Goal: Task Accomplishment & Management: Complete application form

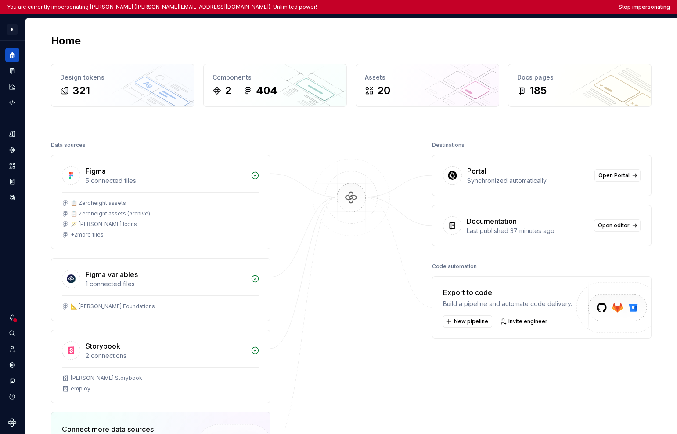
click at [307, 153] on div at bounding box center [351, 333] width 88 height 389
click at [13, 72] on icon "Documentation" at bounding box center [13, 71] width 4 height 5
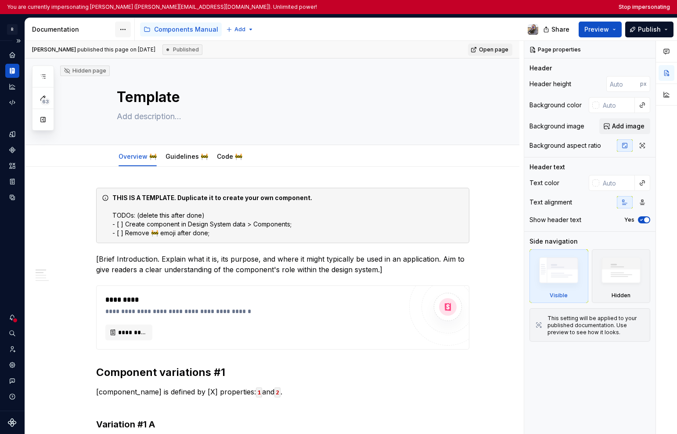
click at [123, 27] on html "You are currently impersonating Sandrina pereira (sandrina@remote.com). Unlimit…" at bounding box center [338, 217] width 677 height 434
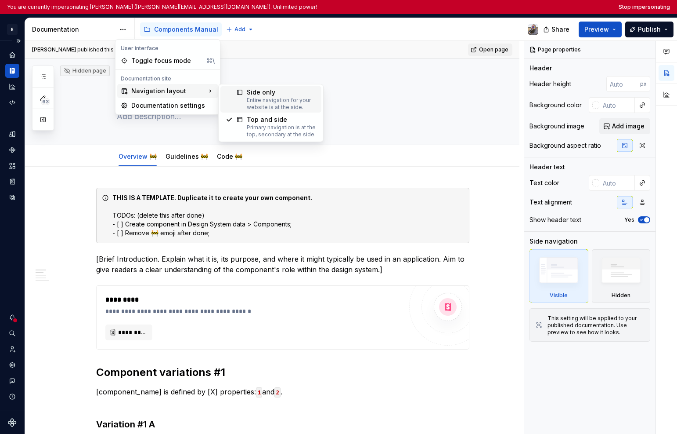
click at [258, 102] on div "Entire navigation for your website is at the side." at bounding box center [281, 104] width 69 height 14
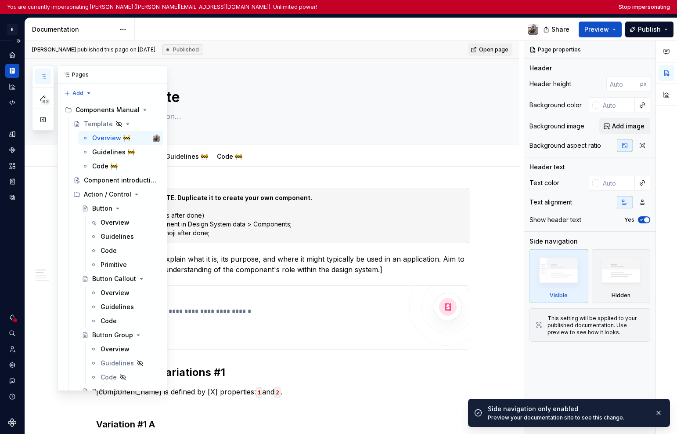
click at [43, 76] on icon "button" at bounding box center [43, 76] width 7 height 7
click at [47, 123] on button "button" at bounding box center [43, 120] width 16 height 16
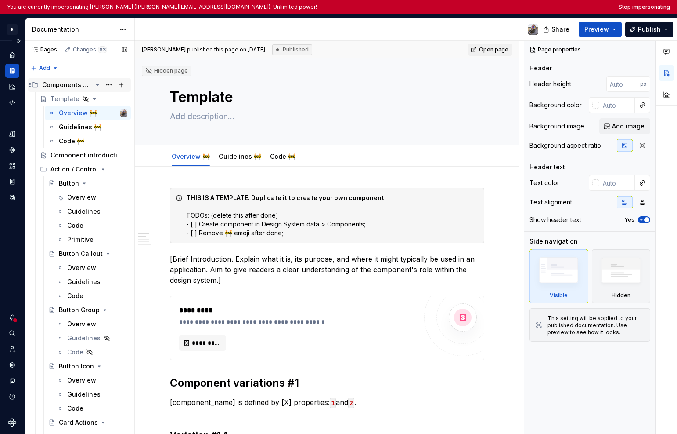
click at [94, 86] on icon "Page tree" at bounding box center [97, 84] width 7 height 7
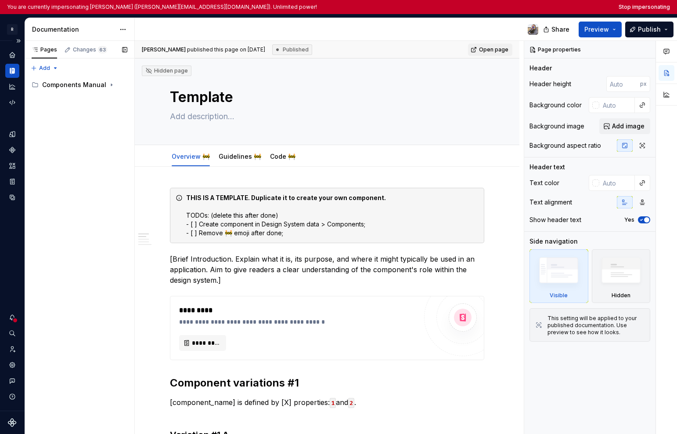
click at [80, 147] on div "Pages Changes 63 Add Accessibility guide for tree Page tree. Navigate the tree …" at bounding box center [80, 244] width 110 height 407
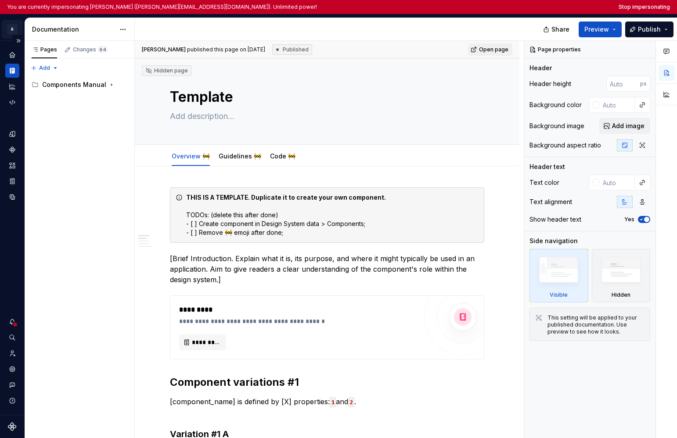
click at [13, 27] on html "You are currently impersonating Sandrina pereira (sandrina@remote.com). Unlimit…" at bounding box center [338, 219] width 677 height 438
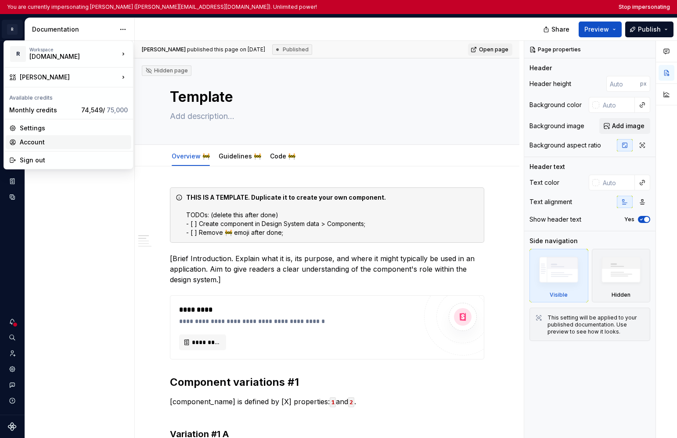
click at [41, 142] on div "Account" at bounding box center [74, 142] width 108 height 9
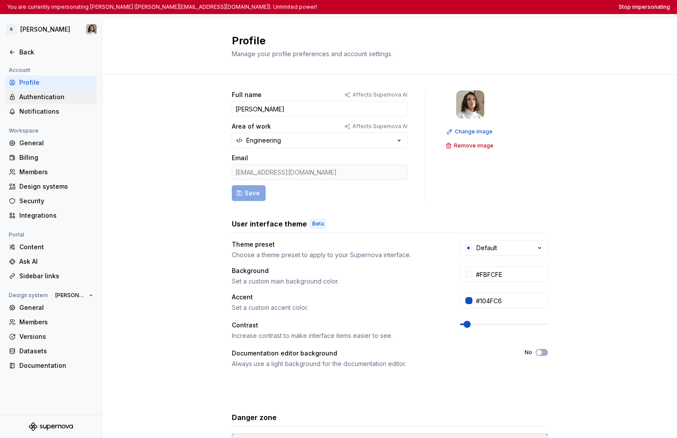
click at [55, 93] on div "Authentication" at bounding box center [56, 97] width 74 height 9
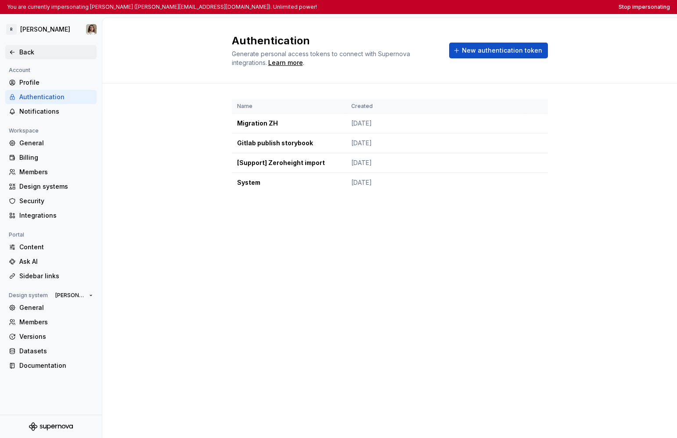
click at [31, 55] on div "Back" at bounding box center [56, 52] width 74 height 9
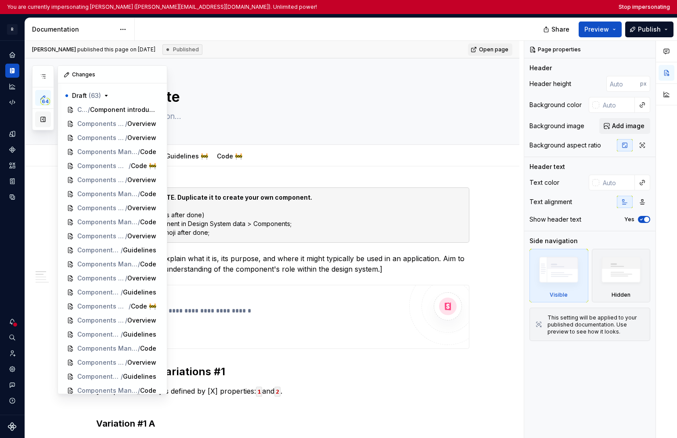
click at [44, 120] on button "button" at bounding box center [43, 120] width 16 height 16
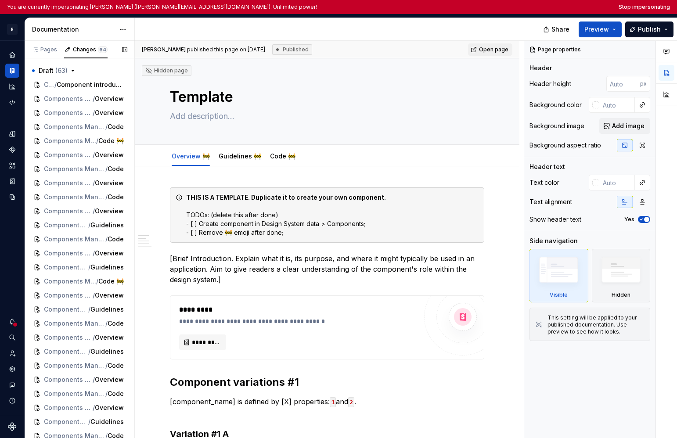
drag, startPoint x: 42, startPoint y: 49, endPoint x: 59, endPoint y: 98, distance: 52.0
click at [42, 49] on div "Pages" at bounding box center [44, 49] width 25 height 7
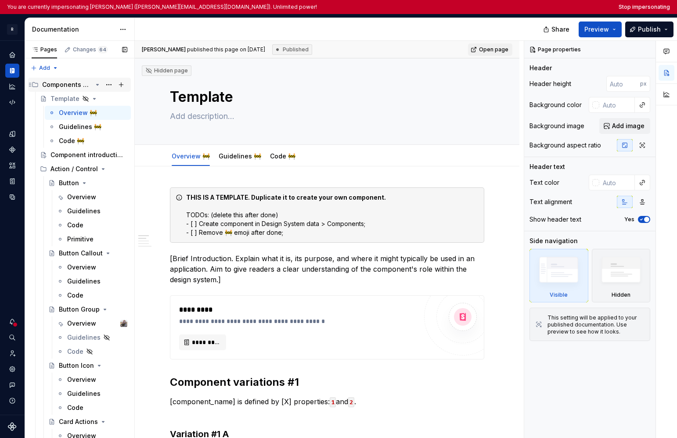
click at [69, 84] on div "Components Manual" at bounding box center [67, 84] width 50 height 9
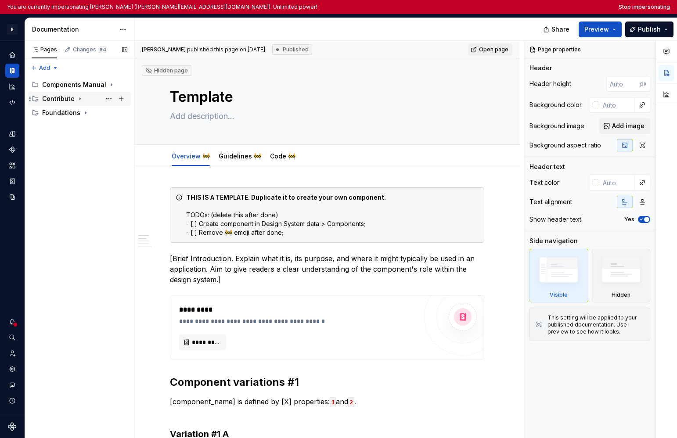
click at [68, 98] on div "Contribute" at bounding box center [58, 98] width 33 height 9
click at [70, 114] on div "Contributing" at bounding box center [70, 112] width 38 height 9
click at [70, 98] on div "Contribute" at bounding box center [58, 98] width 33 height 9
click at [80, 129] on div "Components" at bounding box center [84, 127] width 85 height 12
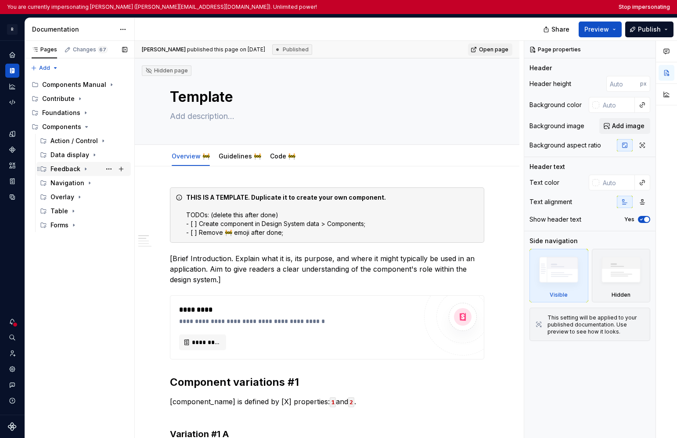
click at [87, 170] on icon "Page tree" at bounding box center [85, 169] width 7 height 7
click at [83, 226] on div "Forms" at bounding box center [89, 225] width 77 height 12
click at [70, 241] on div "Checkbox card" at bounding box center [75, 239] width 33 height 9
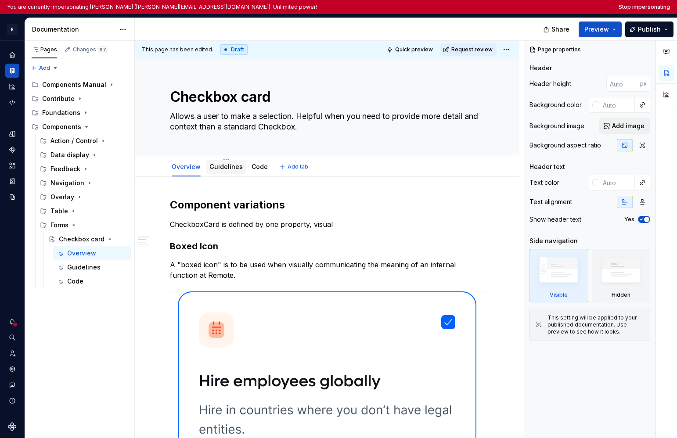
click at [217, 169] on link "Guidelines" at bounding box center [226, 166] width 33 height 7
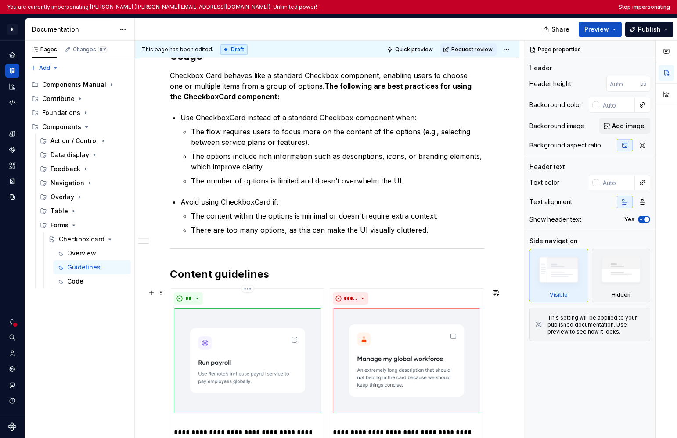
scroll to position [397, 0]
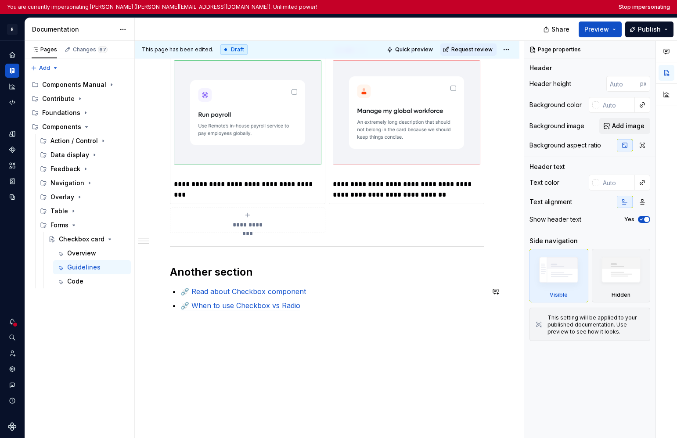
click at [250, 289] on link "⛓️‍💥 Read about Checkbox component" at bounding box center [244, 291] width 126 height 9
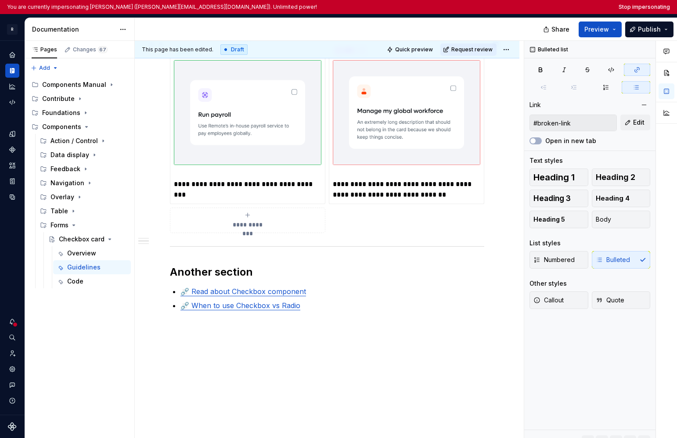
scroll to position [0, 0]
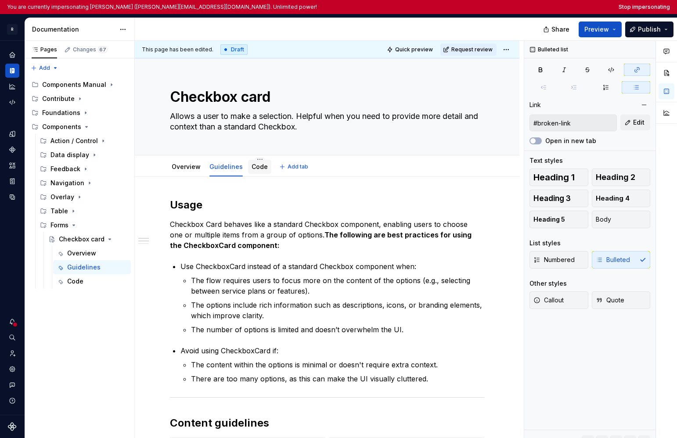
click at [254, 166] on link "Code" at bounding box center [260, 166] width 16 height 7
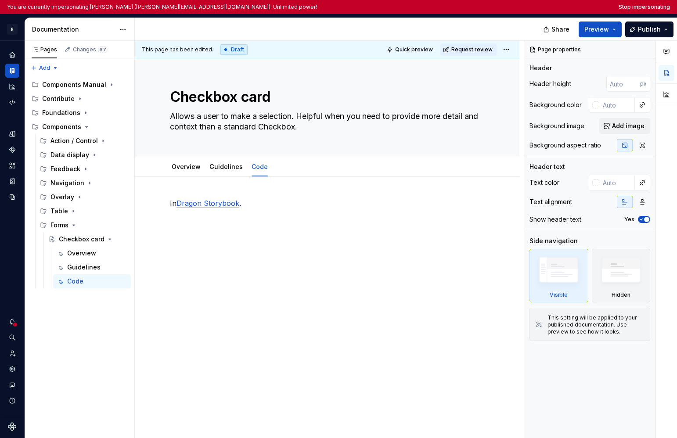
click at [132, 34] on div "Documentation" at bounding box center [80, 29] width 110 height 23
click at [125, 33] on html "You are currently impersonating Sandrina pereira (sandrina@remote.com). Unlimit…" at bounding box center [338, 219] width 677 height 438
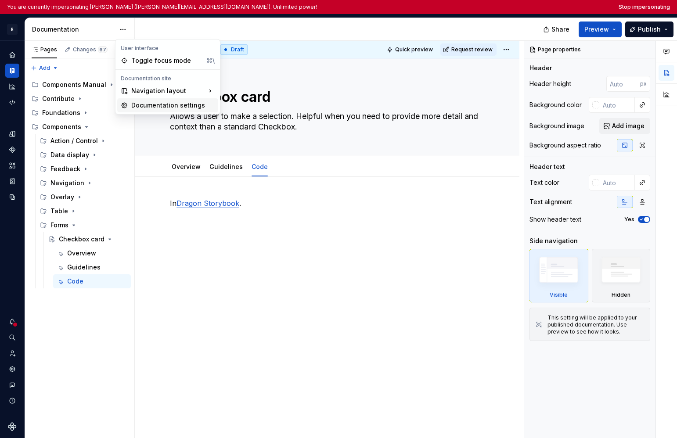
click at [139, 106] on div "Documentation settings" at bounding box center [172, 105] width 83 height 9
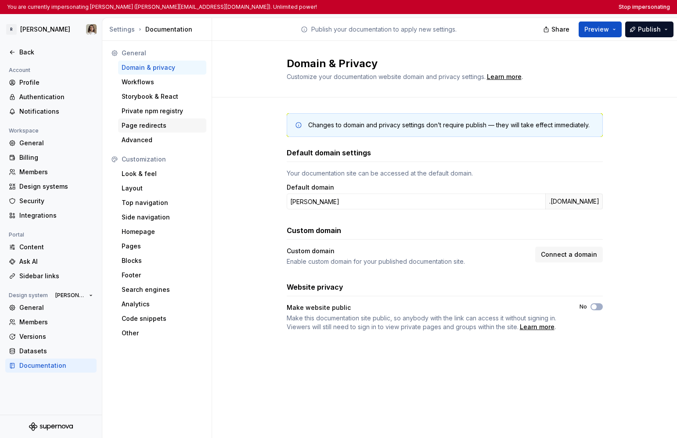
click at [148, 125] on div "Page redirects" at bounding box center [162, 125] width 81 height 9
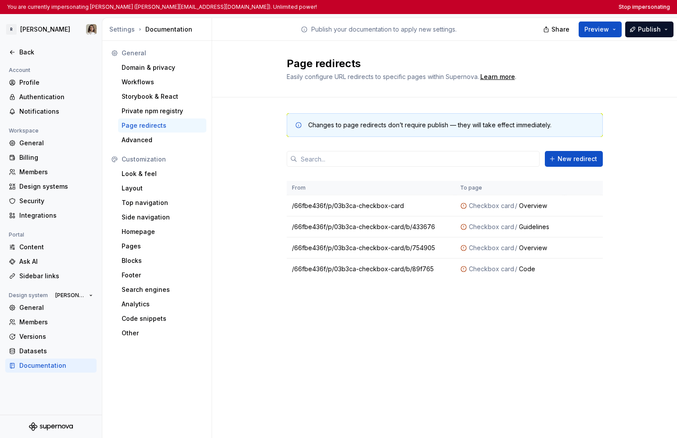
drag, startPoint x: 391, startPoint y: 298, endPoint x: 476, endPoint y: 318, distance: 86.7
click at [476, 318] on div "Page redirects Easily configure URL redirects to specific pages within Supernov…" at bounding box center [444, 240] width 465 height 398
drag, startPoint x: 561, startPoint y: 313, endPoint x: 445, endPoint y: 311, distance: 116.0
click at [444, 305] on div "Page redirects Easily configure URL redirects to specific pages within Supernov…" at bounding box center [444, 240] width 465 height 398
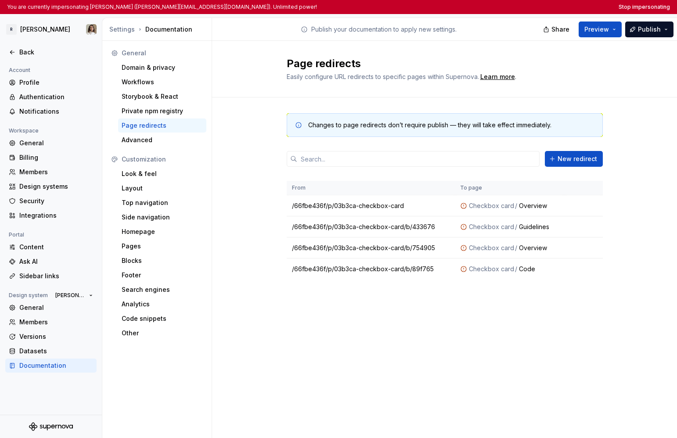
click at [445, 311] on div "Changes to page redirects don’t require publish — they will take effect immedia…" at bounding box center [445, 206] width 316 height 216
click at [38, 51] on div "Back" at bounding box center [56, 52] width 74 height 9
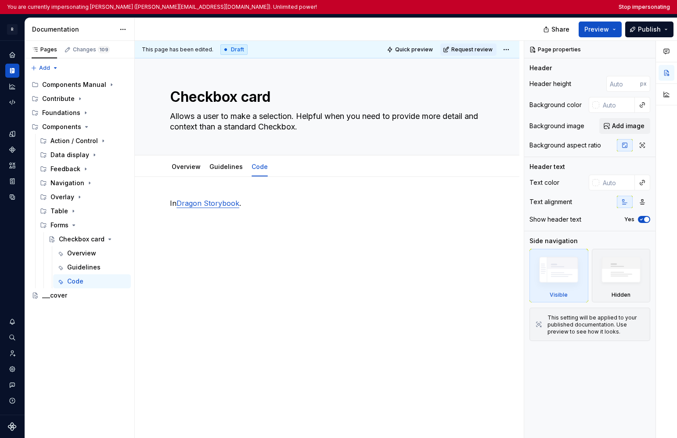
click at [97, 28] on div "Documentation" at bounding box center [73, 29] width 83 height 9
click at [65, 110] on div "Foundations" at bounding box center [61, 112] width 38 height 9
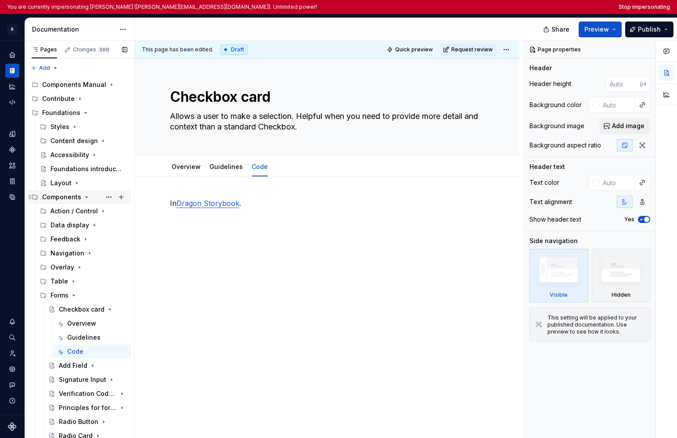
click at [57, 193] on div "Components" at bounding box center [61, 197] width 39 height 9
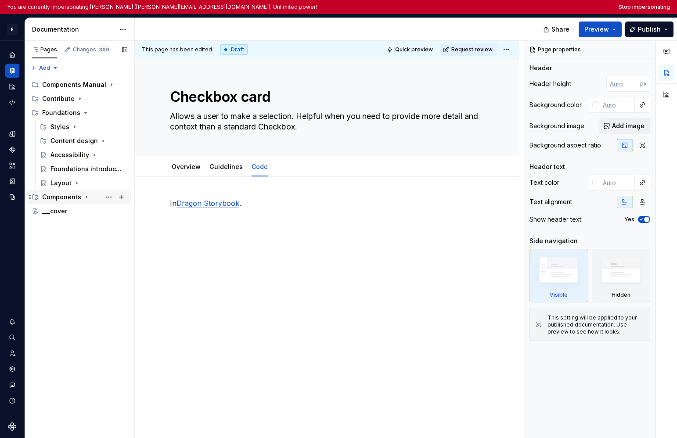
click at [66, 197] on div "Components" at bounding box center [61, 197] width 39 height 9
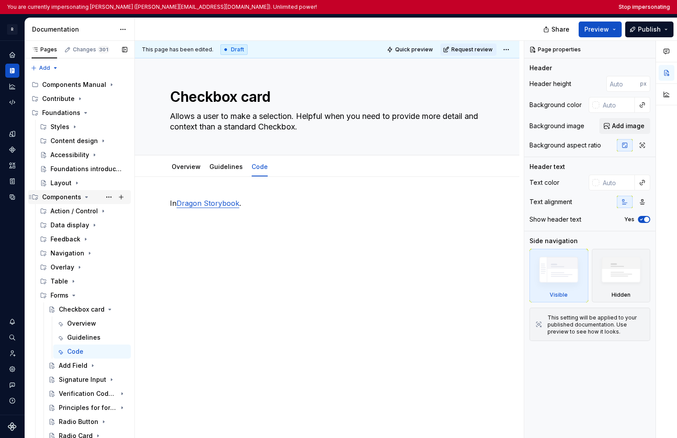
click at [67, 195] on div "Components" at bounding box center [61, 197] width 39 height 9
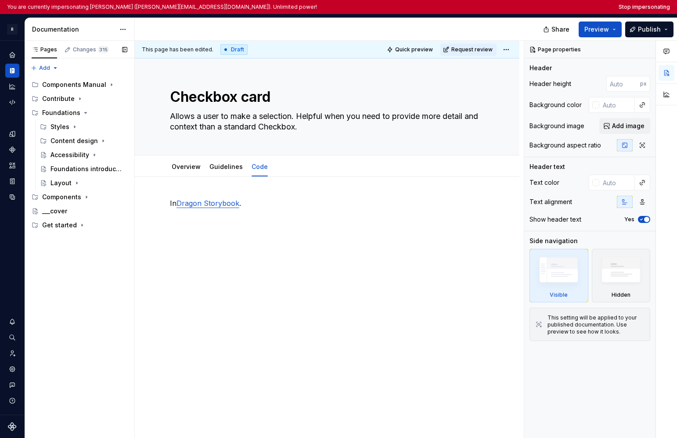
click at [67, 303] on div "Pages Changes 315 Add Accessibility guide for tree Page tree. Navigate the tree…" at bounding box center [80, 247] width 110 height 412
type textarea "*"
click at [639, 9] on button "Stop impersonating" at bounding box center [644, 7] width 51 height 7
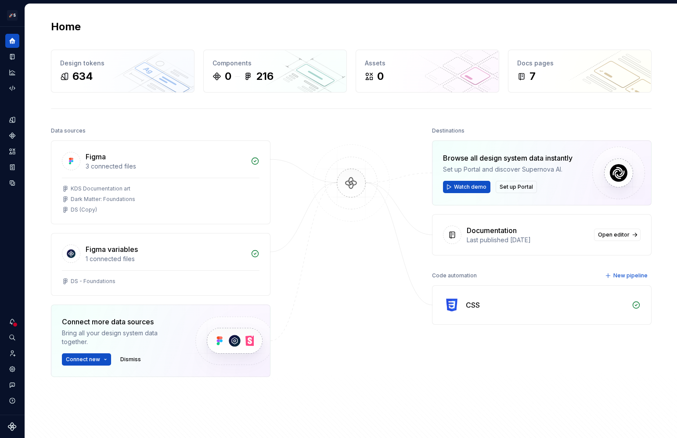
click at [456, 280] on div "Code automation" at bounding box center [454, 276] width 45 height 12
click at [11, 86] on icon "Code automation" at bounding box center [12, 88] width 8 height 8
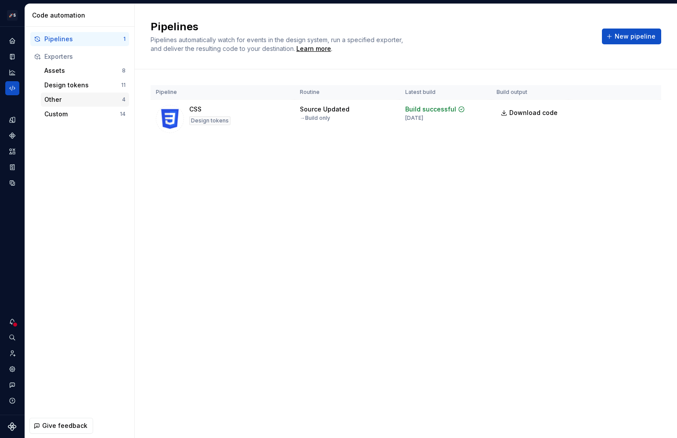
click at [80, 97] on div "Other" at bounding box center [83, 99] width 78 height 9
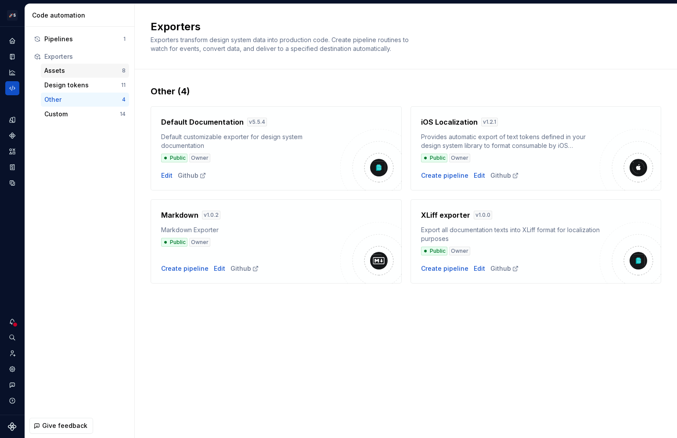
click at [87, 72] on div "Assets" at bounding box center [83, 70] width 78 height 9
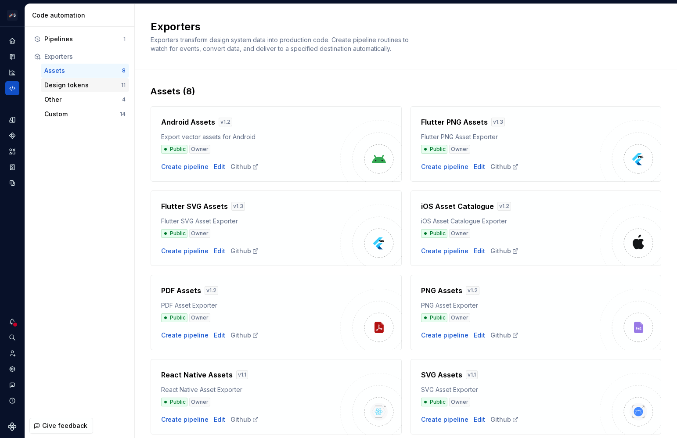
click at [87, 82] on div "Design tokens" at bounding box center [82, 85] width 77 height 9
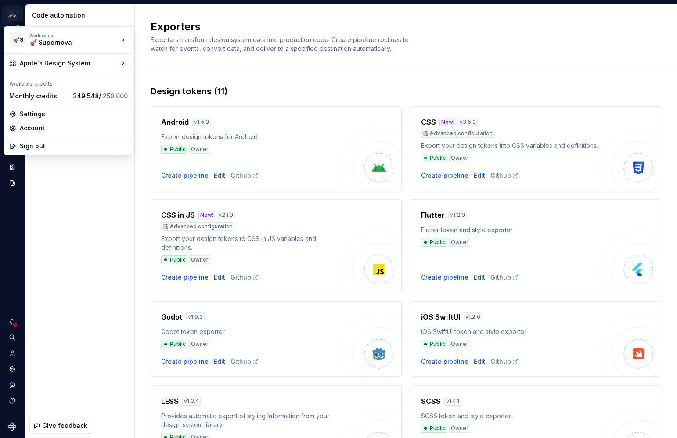
click at [13, 14] on html "🚀S Aprile's Design System HT Design system data Code automation Pipelines 1 Exp…" at bounding box center [338, 219] width 677 height 438
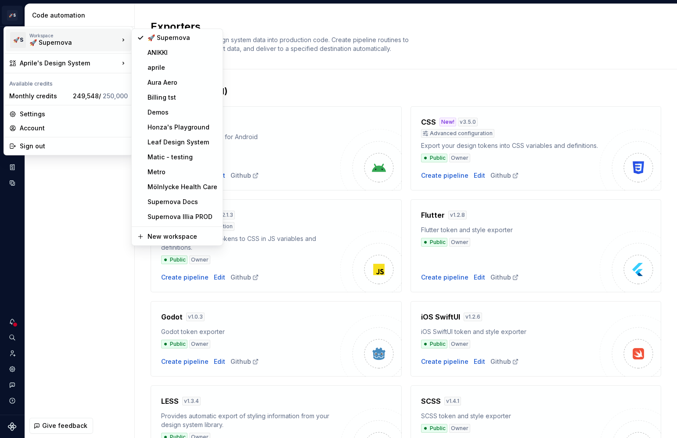
click at [302, 254] on html "🚀S Aprile's Design System HT Design system data Code automation Pipelines 1 Exp…" at bounding box center [338, 219] width 677 height 438
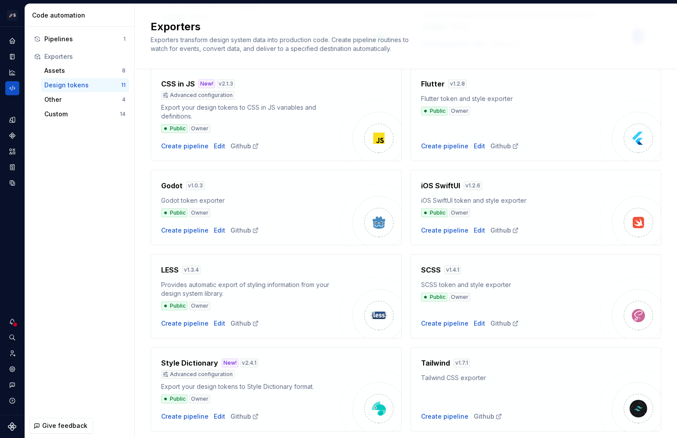
scroll to position [132, 0]
click at [54, 115] on div "Custom" at bounding box center [82, 114] width 76 height 9
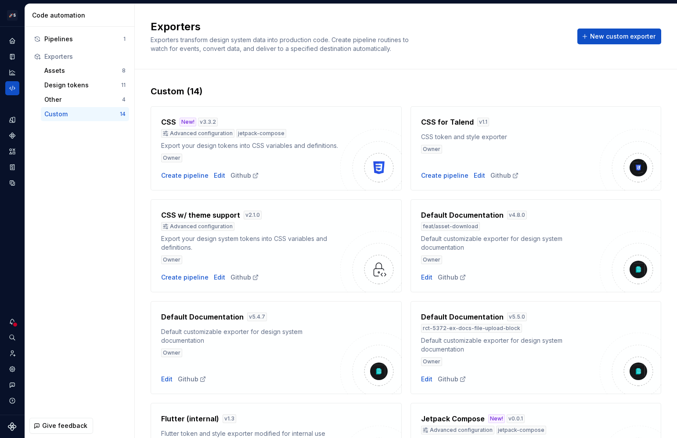
scroll to position [371, 0]
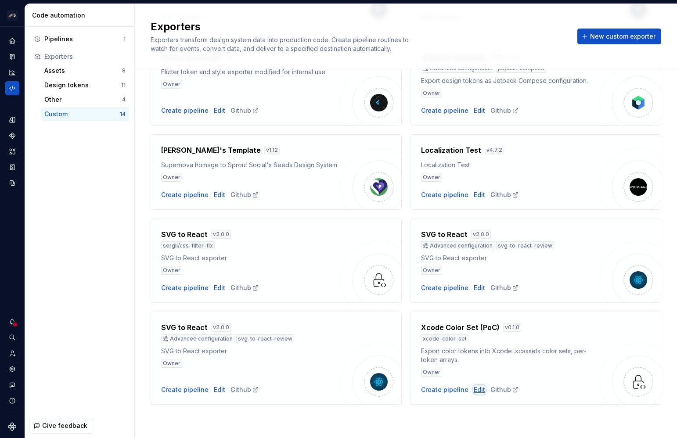
click at [474, 391] on div "Edit" at bounding box center [479, 390] width 11 height 9
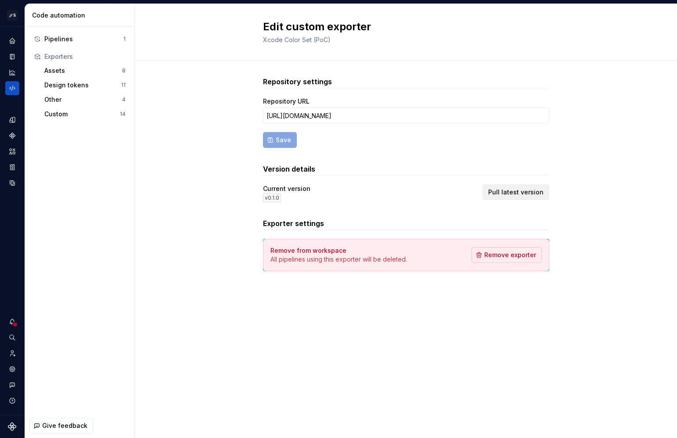
click at [503, 192] on span "Pull latest version" at bounding box center [515, 192] width 55 height 9
click at [93, 113] on div "Custom" at bounding box center [82, 114] width 76 height 9
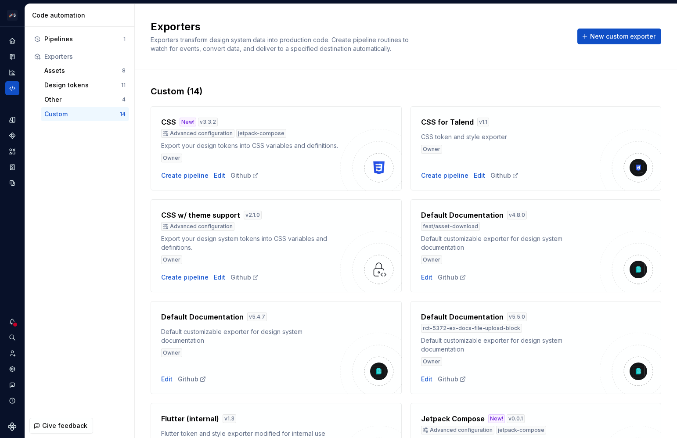
scroll to position [371, 0]
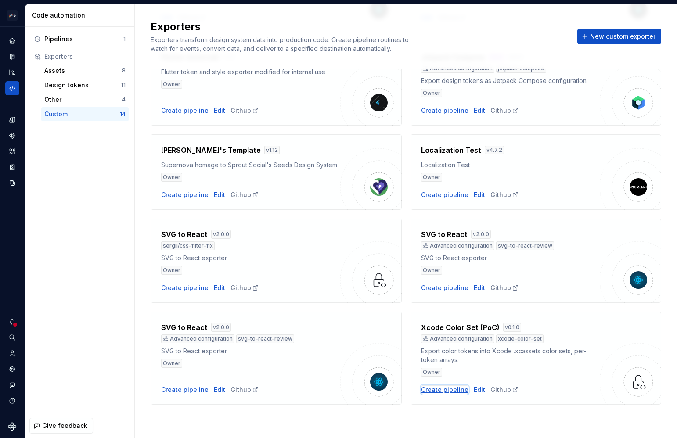
click at [447, 389] on div "Create pipeline" at bounding box center [444, 390] width 47 height 9
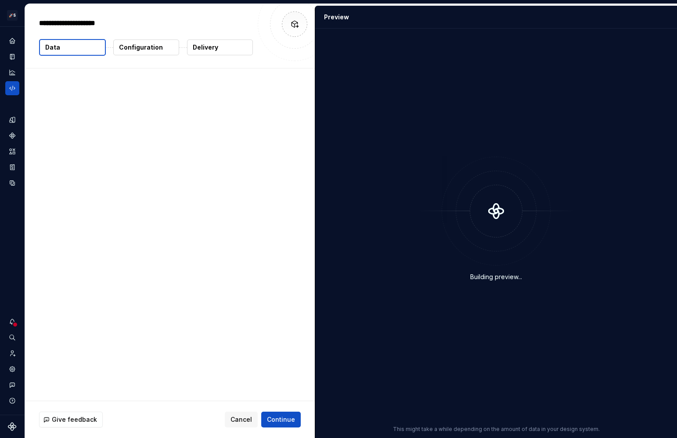
type textarea "*"
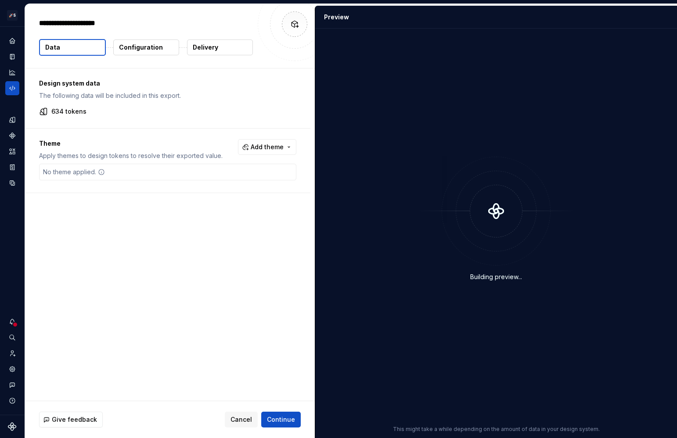
click at [138, 54] on button "Configuration" at bounding box center [146, 48] width 66 height 16
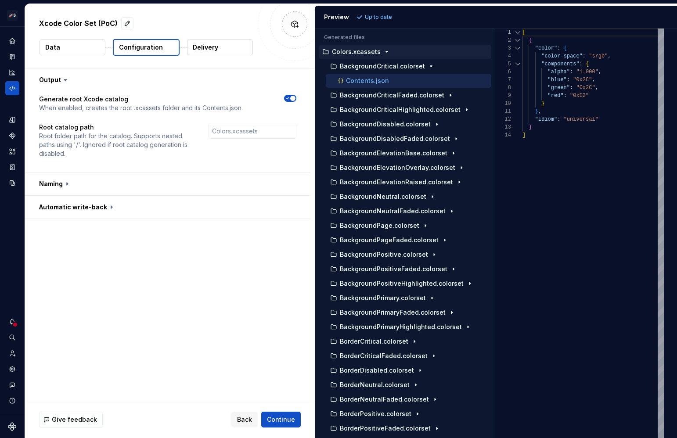
click at [491, 91] on div "Generated files Accessibility guide for tree . Navigate the tree with the arrow…" at bounding box center [496, 234] width 362 height 410
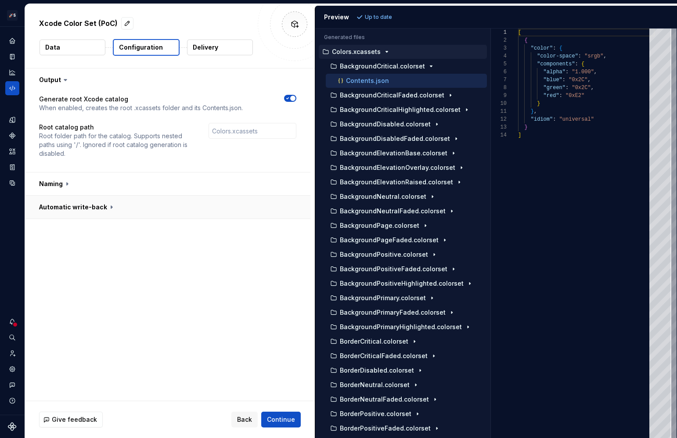
click at [87, 208] on button "button" at bounding box center [168, 207] width 286 height 23
drag, startPoint x: 53, startPoint y: 235, endPoint x: 206, endPoint y: 234, distance: 152.9
click at [205, 234] on p "Save generated folder names back to tokens as a custom property." at bounding box center [137, 235] width 197 height 9
click at [206, 234] on p "Save generated folder names back to tokens as a custom property." at bounding box center [137, 235] width 197 height 9
drag, startPoint x: 220, startPoint y: 234, endPoint x: 77, endPoint y: 234, distance: 143.2
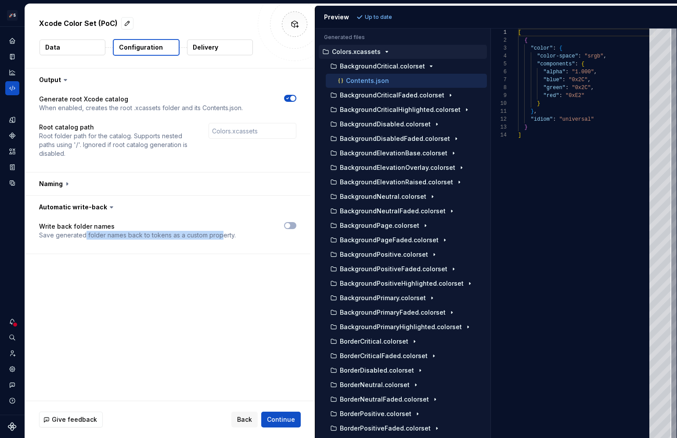
click at [77, 234] on p "Save generated folder names back to tokens as a custom property." at bounding box center [137, 235] width 197 height 9
drag, startPoint x: 77, startPoint y: 234, endPoint x: 213, endPoint y: 234, distance: 136.2
click at [213, 234] on p "Save generated folder names back to tokens as a custom property." at bounding box center [137, 235] width 197 height 9
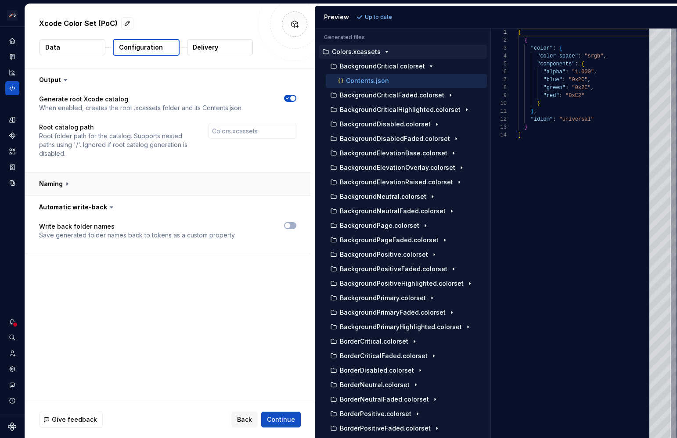
click at [54, 186] on button "button" at bounding box center [168, 184] width 286 height 23
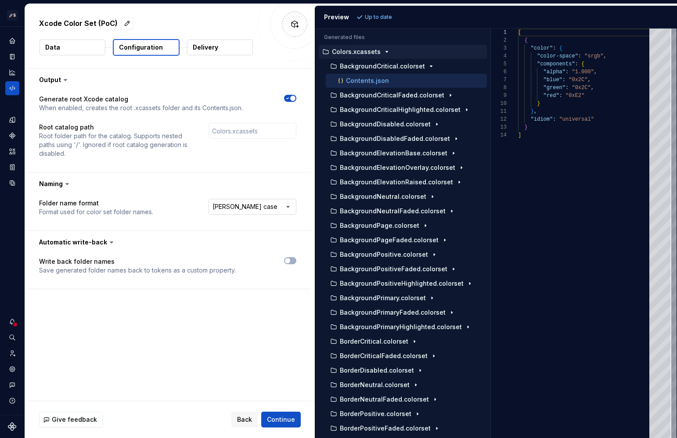
click at [246, 212] on html "**********" at bounding box center [338, 219] width 677 height 438
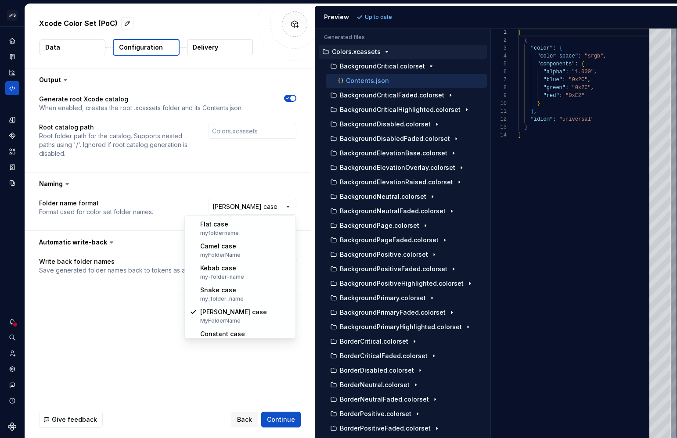
click at [139, 216] on html "**********" at bounding box center [338, 219] width 677 height 438
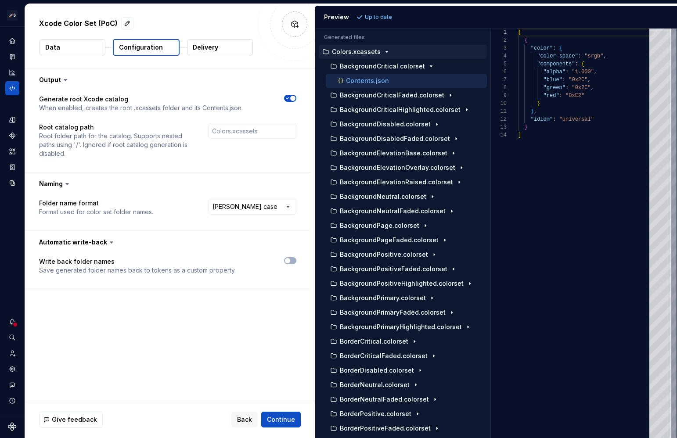
click at [290, 97] on span "button" at bounding box center [292, 98] width 5 height 5
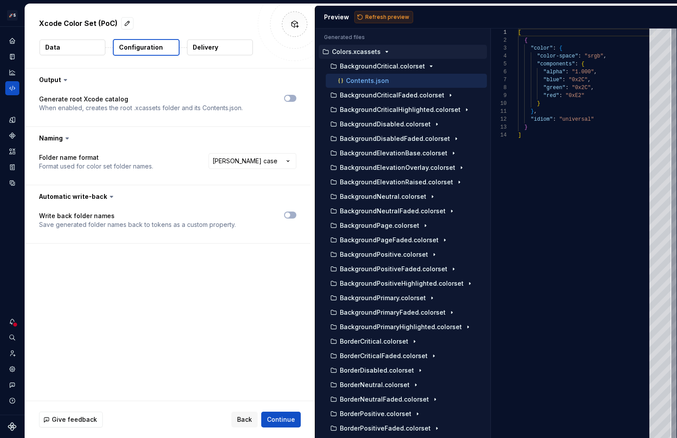
click at [391, 15] on span "Refresh preview" at bounding box center [387, 17] width 44 height 7
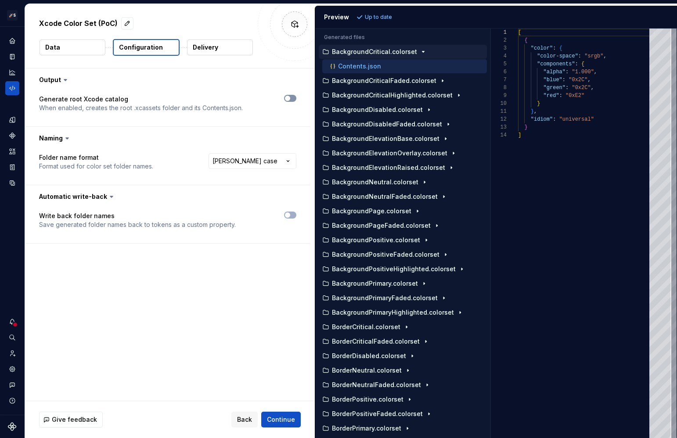
click at [287, 97] on span "button" at bounding box center [287, 98] width 5 height 5
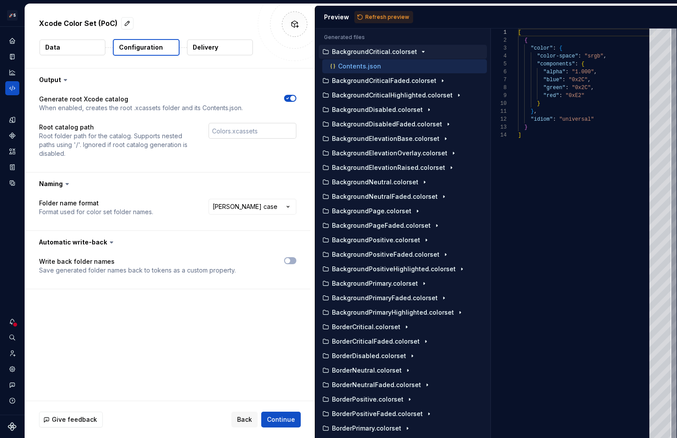
click at [219, 130] on input "text" at bounding box center [253, 131] width 88 height 16
type input "customName"
click at [379, 16] on span "Refresh preview" at bounding box center [387, 17] width 44 height 7
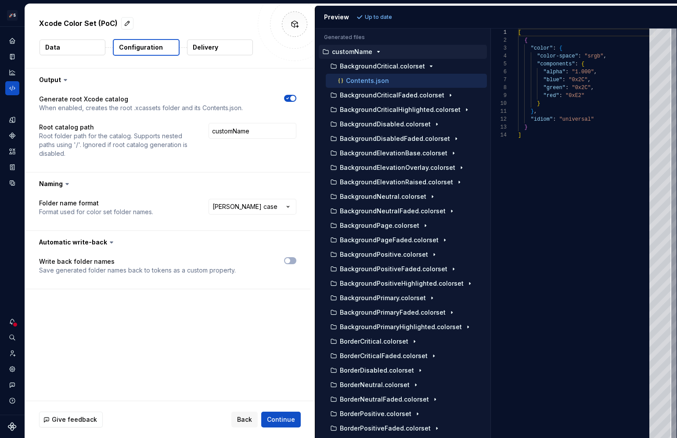
click at [289, 100] on icon "button" at bounding box center [287, 98] width 7 height 5
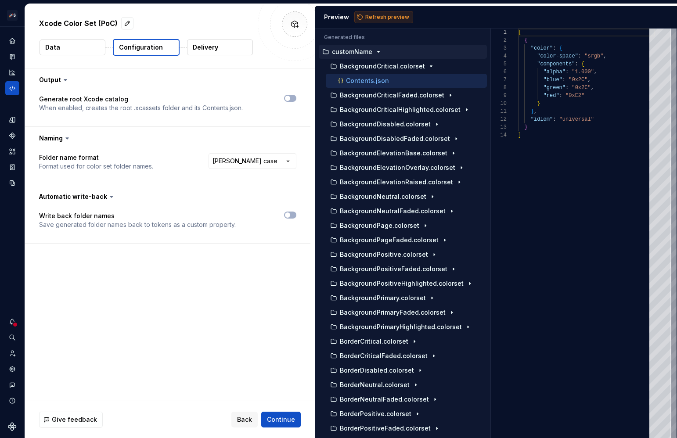
click at [373, 14] on span "Refresh preview" at bounding box center [387, 17] width 44 height 7
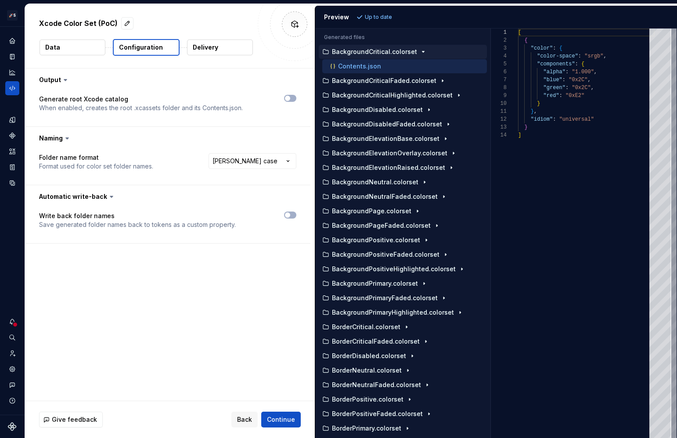
click at [297, 96] on div "Generate root Xcode catalog When enabled, creates the root .xcassets folder and…" at bounding box center [168, 108] width 286 height 35
click at [290, 98] on icon "button" at bounding box center [287, 98] width 7 height 5
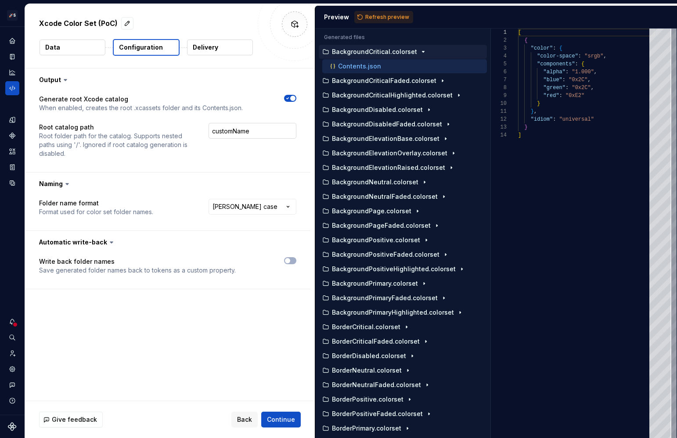
click at [266, 128] on input "customName" at bounding box center [253, 131] width 88 height 16
click at [181, 307] on div "**********" at bounding box center [170, 235] width 290 height 333
click at [287, 260] on span "button" at bounding box center [287, 260] width 5 height 5
click at [88, 51] on button "Data" at bounding box center [73, 48] width 66 height 16
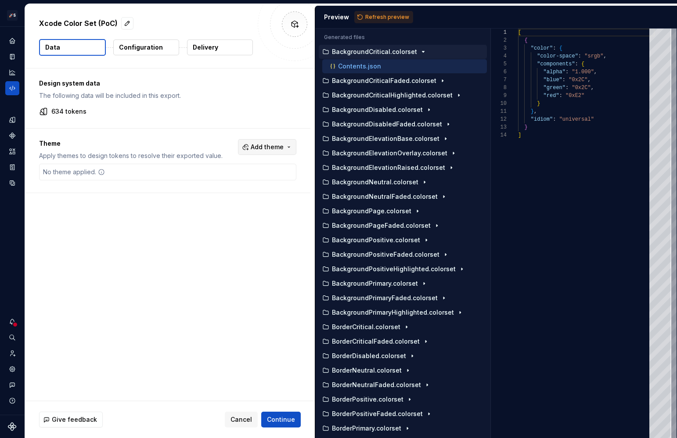
click at [275, 146] on span "Add theme" at bounding box center [267, 147] width 33 height 9
click at [236, 181] on div "Dark" at bounding box center [248, 182] width 83 height 9
click at [386, 13] on html "🚀S Aprile's Design System HT Design system data Xcode Color Set (PoC) Data Conf…" at bounding box center [338, 219] width 677 height 438
click at [386, 14] on span "Refresh preview" at bounding box center [387, 17] width 44 height 7
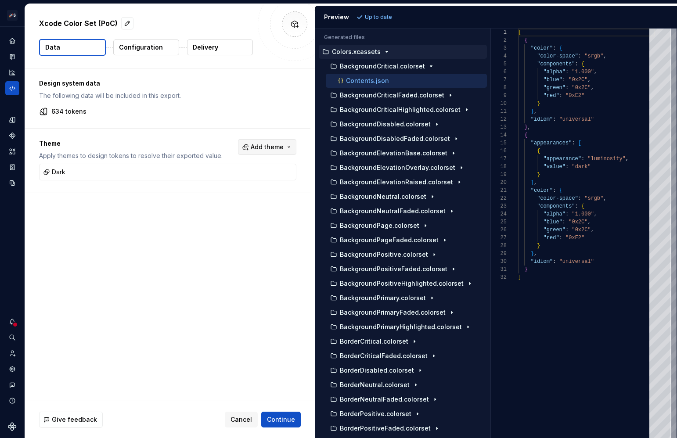
click at [275, 149] on span "Add theme" at bounding box center [267, 147] width 33 height 9
click at [242, 199] on div "Light" at bounding box center [248, 196] width 83 height 9
click at [408, 14] on html "🚀S Aprile's Design System HT Design system data Xcode Color Set (PoC) Data Conf…" at bounding box center [338, 219] width 677 height 438
click at [397, 16] on span "Refresh preview" at bounding box center [387, 17] width 44 height 7
drag, startPoint x: 41, startPoint y: 187, endPoint x: 41, endPoint y: 164, distance: 22.8
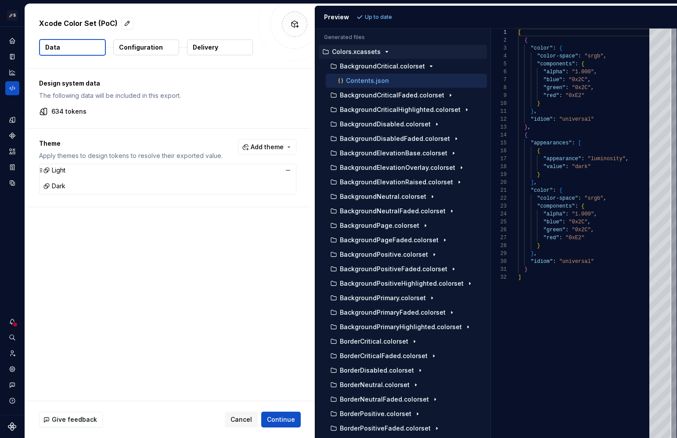
click at [41, 164] on div "Light" at bounding box center [167, 170] width 253 height 12
click at [374, 14] on span "Refresh preview" at bounding box center [387, 17] width 44 height 7
click at [367, 293] on button "BackgroundPrimary.colorset" at bounding box center [404, 298] width 165 height 10
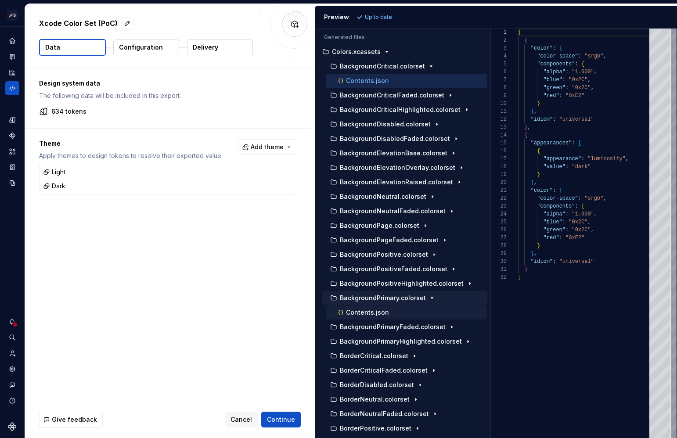
click at [372, 309] on p "Contents.json" at bounding box center [367, 312] width 43 height 7
type textarea "**********"
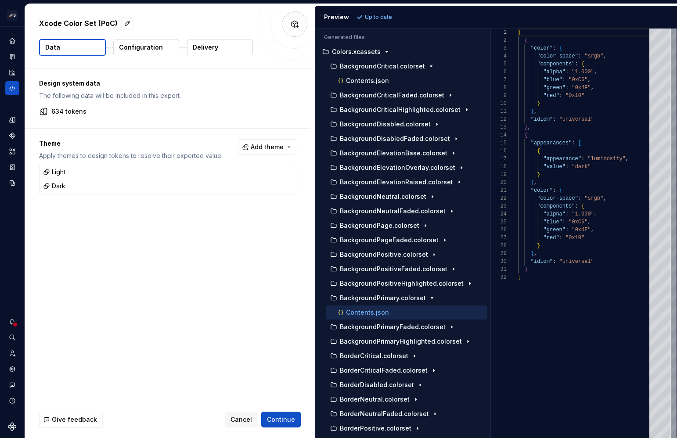
click at [224, 51] on button "Delivery" at bounding box center [220, 48] width 66 height 16
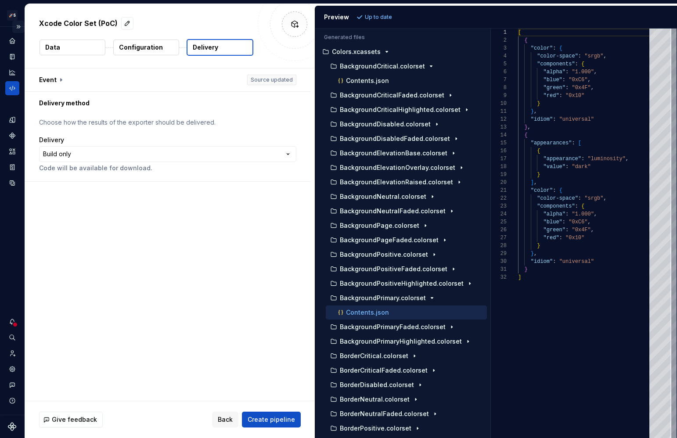
click at [18, 24] on button "Expand sidebar" at bounding box center [18, 27] width 12 height 12
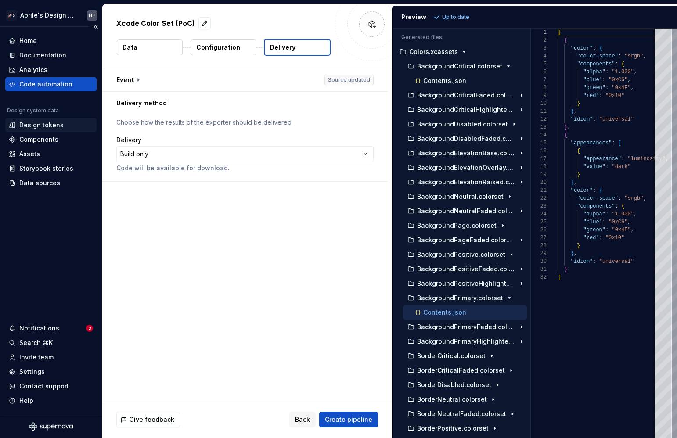
click at [49, 123] on div "Design tokens" at bounding box center [41, 125] width 44 height 9
click at [360, 419] on span "Create pipeline" at bounding box center [348, 420] width 47 height 9
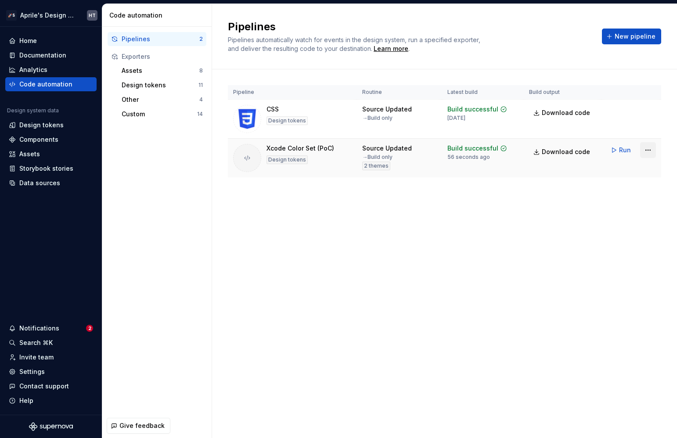
click at [645, 149] on html "🚀S Aprile's Design System HT Home Documentation Analytics Code automation Desig…" at bounding box center [338, 219] width 677 height 438
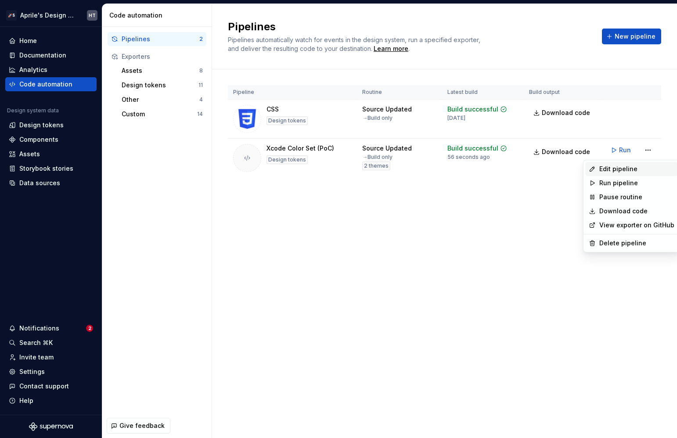
click at [610, 168] on div "Edit pipeline" at bounding box center [637, 169] width 75 height 9
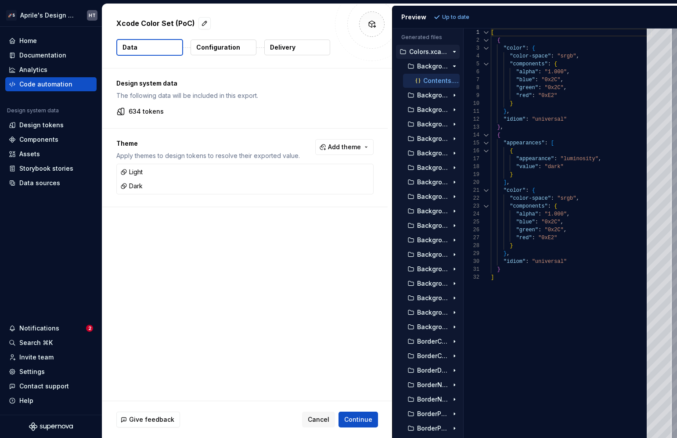
click at [466, 119] on div "Generated files Accessibility guide for tree . Navigate the tree with the arrow…" at bounding box center [535, 234] width 285 height 410
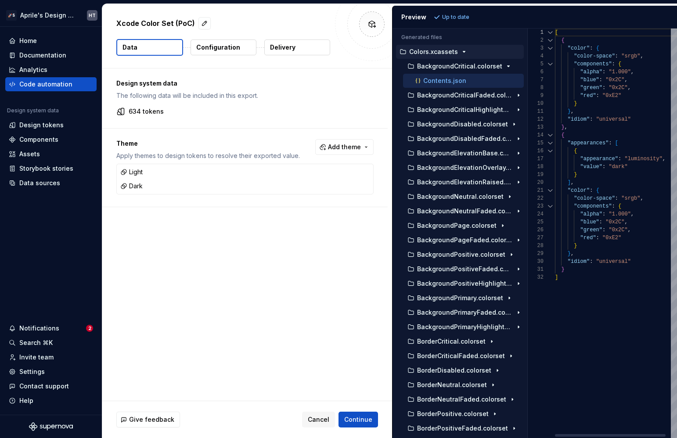
click at [530, 123] on div "Generated files Accessibility guide for tree . Navigate the tree with the arrow…" at bounding box center [535, 234] width 285 height 410
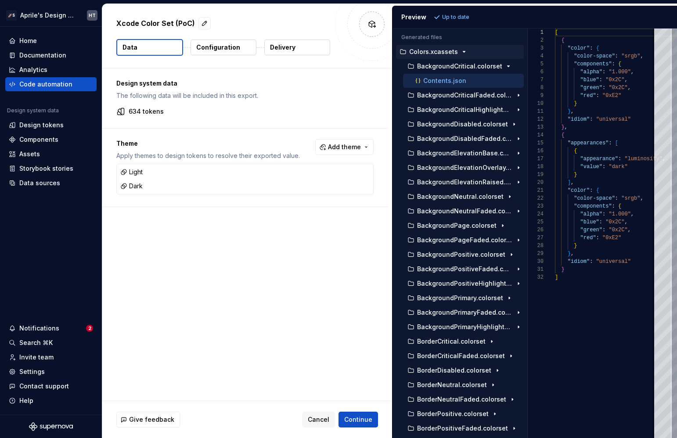
click at [436, 50] on p "Colors.xcassets" at bounding box center [433, 51] width 49 height 7
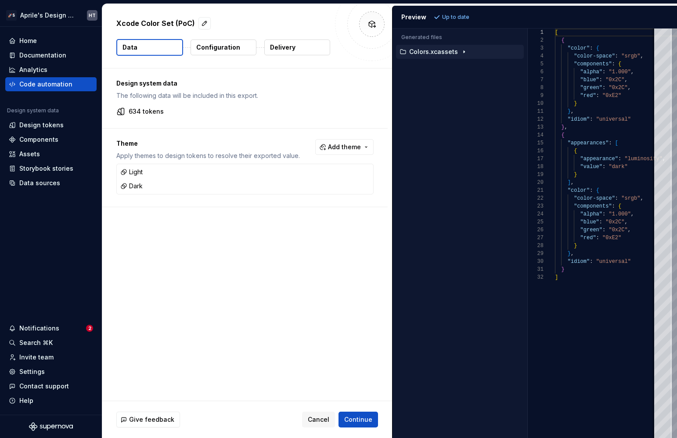
click at [442, 50] on p "Colors.xcassets" at bounding box center [433, 51] width 49 height 7
click at [43, 239] on div "Home Documentation Analytics Code automation Design system data Design tokens C…" at bounding box center [51, 221] width 102 height 388
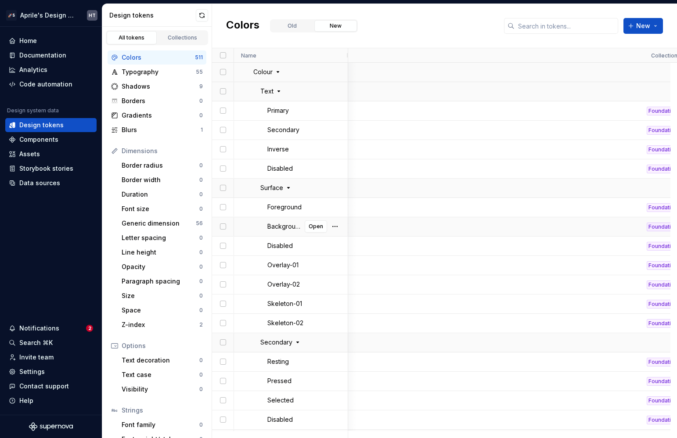
scroll to position [0, 405]
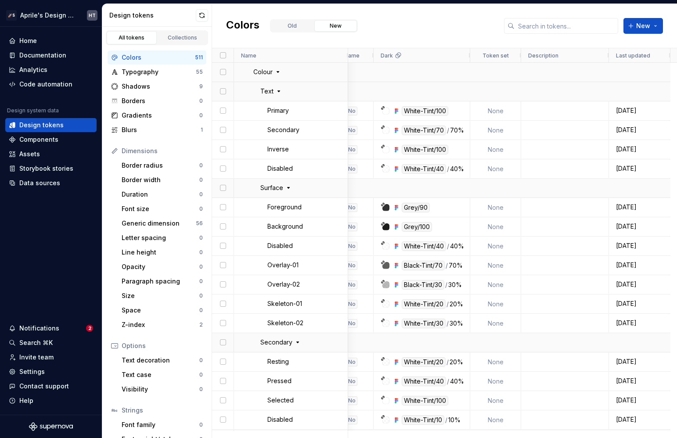
click at [464, 24] on div "Colors Old New New" at bounding box center [444, 26] width 465 height 44
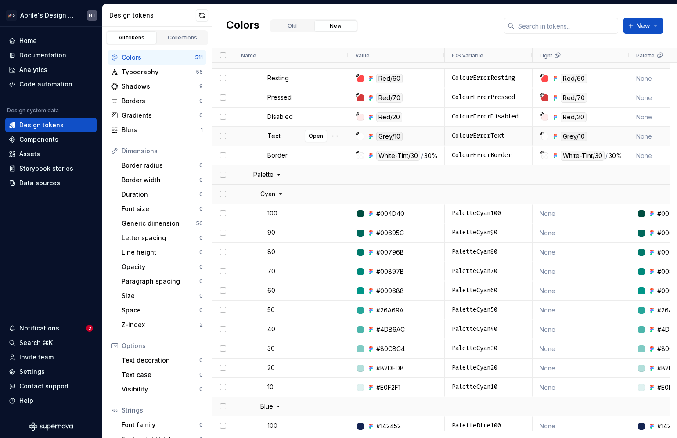
scroll to position [788, 0]
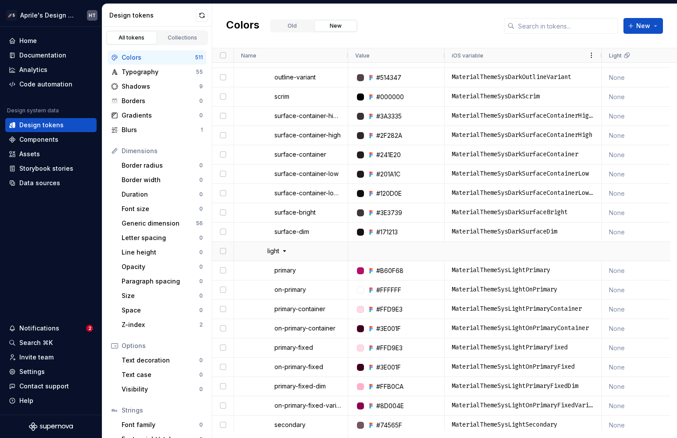
drag, startPoint x: 532, startPoint y: 54, endPoint x: 602, endPoint y: 54, distance: 69.8
click at [602, 54] on div at bounding box center [602, 55] width 4 height 14
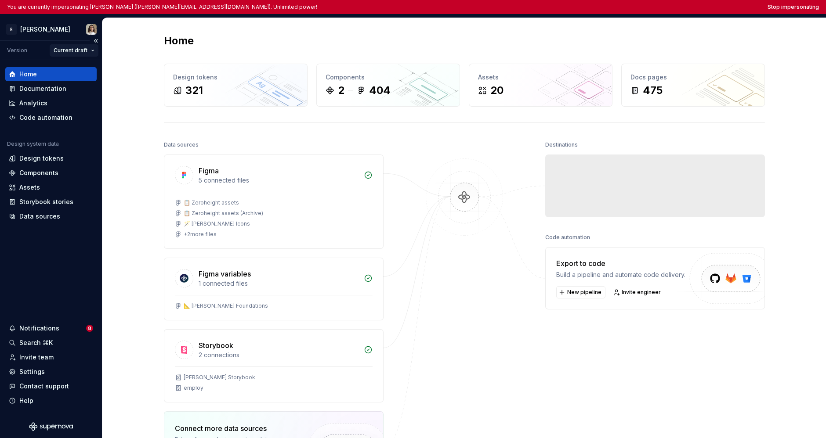
click at [62, 47] on html "You are currently impersonating [PERSON_NAME] ([PERSON_NAME][EMAIL_ADDRESS][DOM…" at bounding box center [413, 219] width 826 height 438
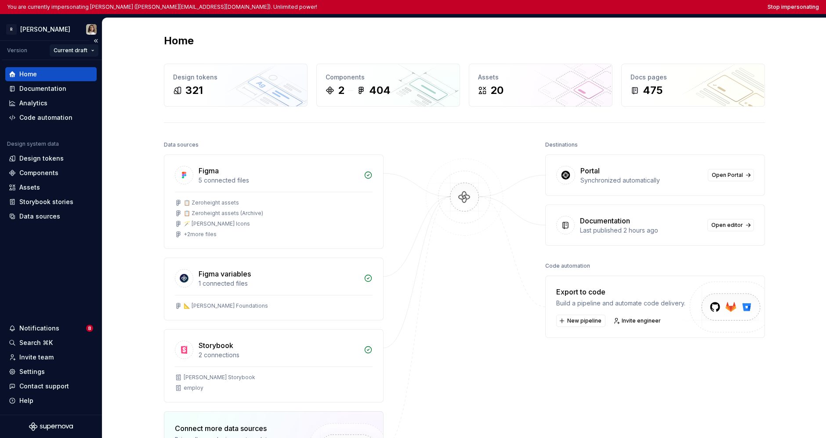
click at [62, 47] on html "You are currently impersonating [PERSON_NAME] ([PERSON_NAME][EMAIL_ADDRESS][DOM…" at bounding box center [413, 219] width 826 height 438
click at [50, 86] on div "Documentation" at bounding box center [42, 88] width 47 height 9
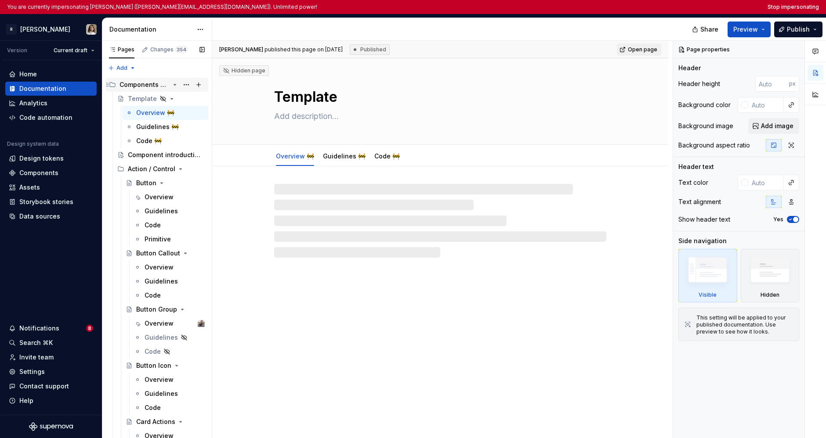
click at [158, 86] on div "Components Manual" at bounding box center [144, 84] width 50 height 9
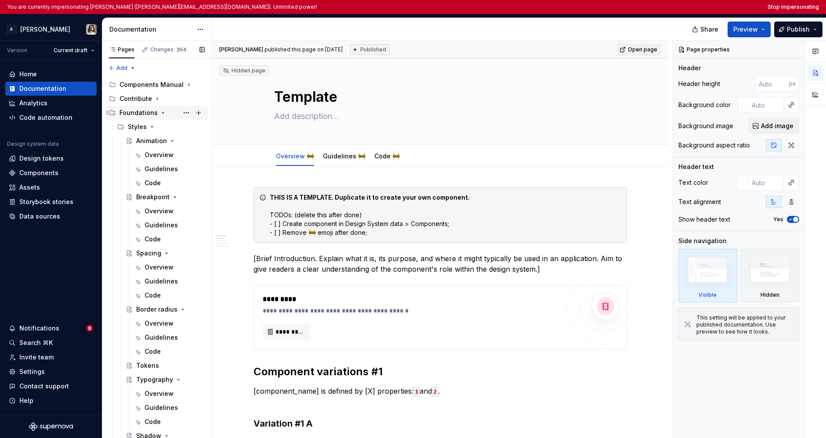
click at [137, 114] on div "Foundations" at bounding box center [138, 112] width 38 height 9
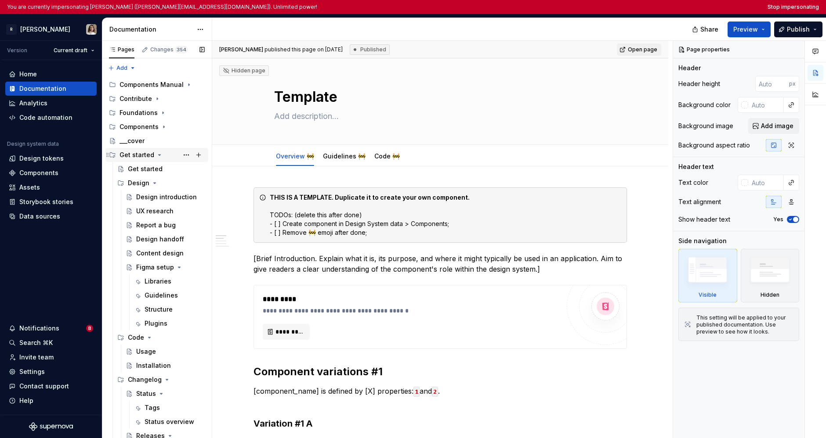
click at [133, 153] on div "Get started" at bounding box center [136, 155] width 35 height 9
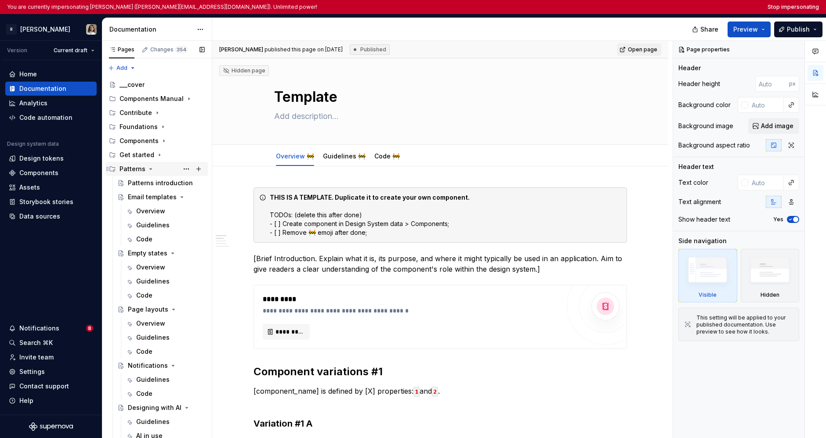
click at [145, 167] on div "Patterns" at bounding box center [161, 169] width 85 height 12
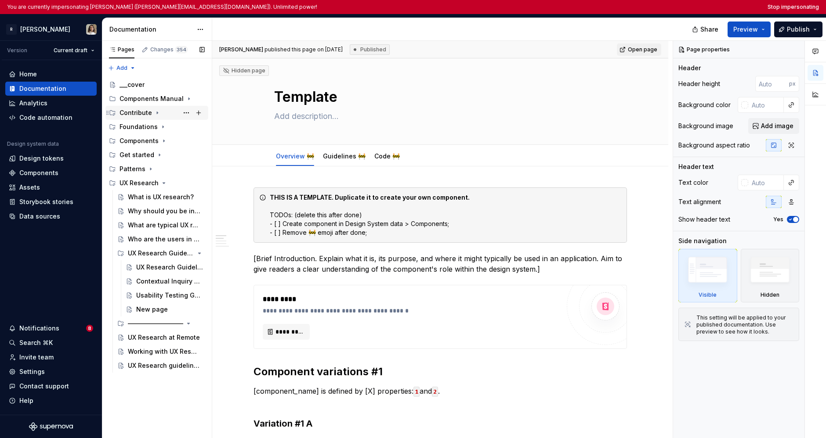
drag, startPoint x: 159, startPoint y: 152, endPoint x: 170, endPoint y: 119, distance: 35.0
click at [171, 109] on div "___cover Components Manual Contribute Foundations Components Get started Patter…" at bounding box center [156, 225] width 103 height 295
click at [163, 185] on icon "Page tree" at bounding box center [163, 183] width 7 height 7
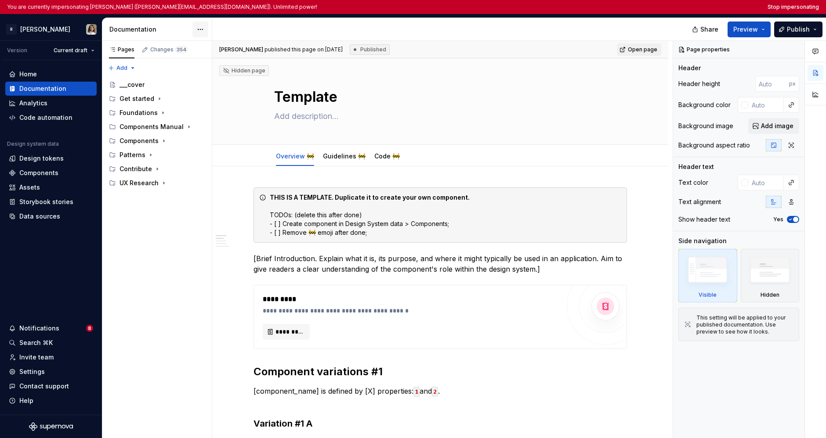
click at [197, 25] on html "You are currently impersonating Sandrina pereira (sandrina@remote.com). Unlimit…" at bounding box center [413, 219] width 826 height 438
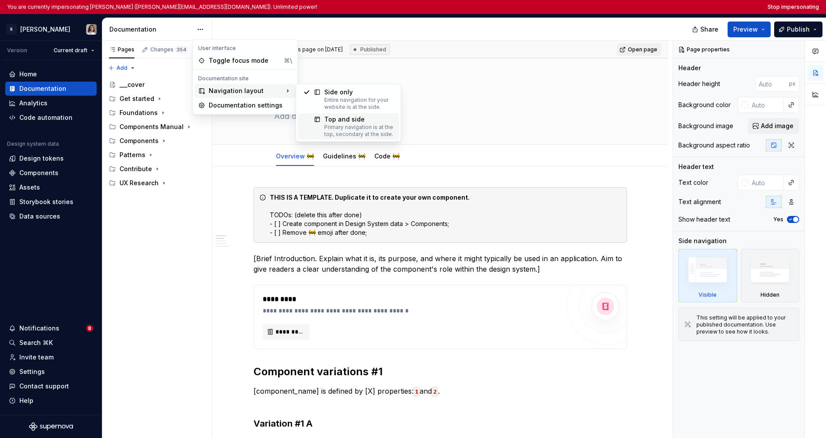
click at [347, 126] on div "Primary navigation is at the top, secondary at the side." at bounding box center [358, 131] width 69 height 14
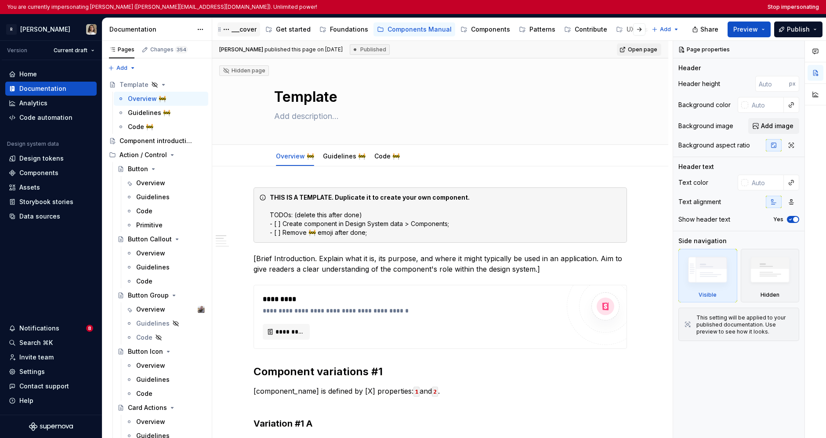
click at [240, 27] on div "___cover" at bounding box center [243, 29] width 25 height 9
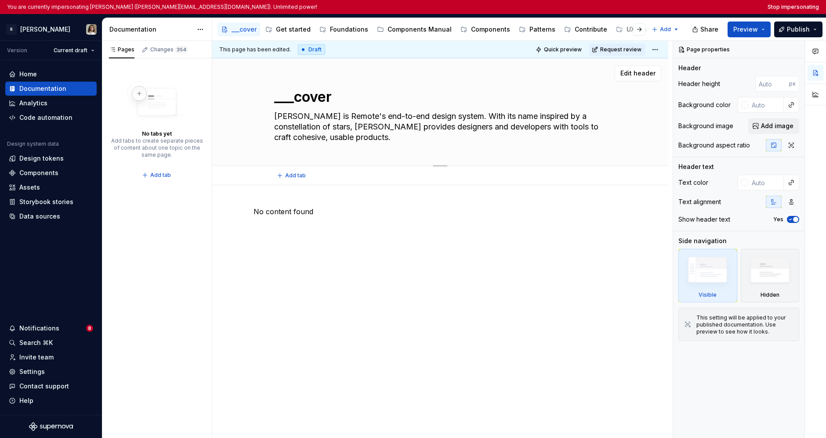
click at [333, 101] on textarea "___cover" at bounding box center [438, 97] width 332 height 21
type textarea "*"
type textarea "H"
type textarea "*"
type textarea "Ho"
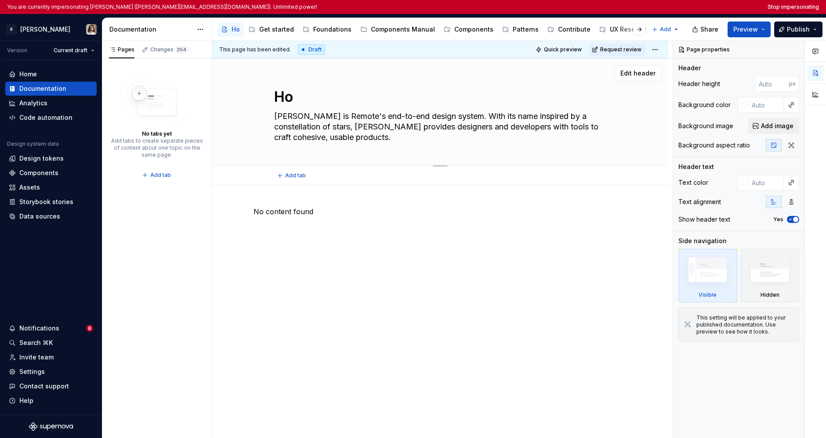
type textarea "*"
type textarea "Home"
type textarea "*"
type textarea "Home"
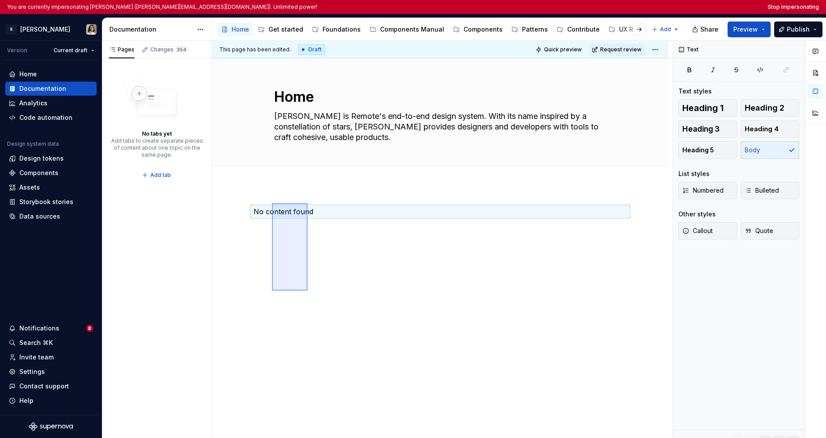
drag, startPoint x: 307, startPoint y: 291, endPoint x: 271, endPoint y: 203, distance: 95.0
click at [271, 203] on div "This page has been edited. Draft Quick preview Request review Home Norma is Rem…" at bounding box center [442, 247] width 460 height 412
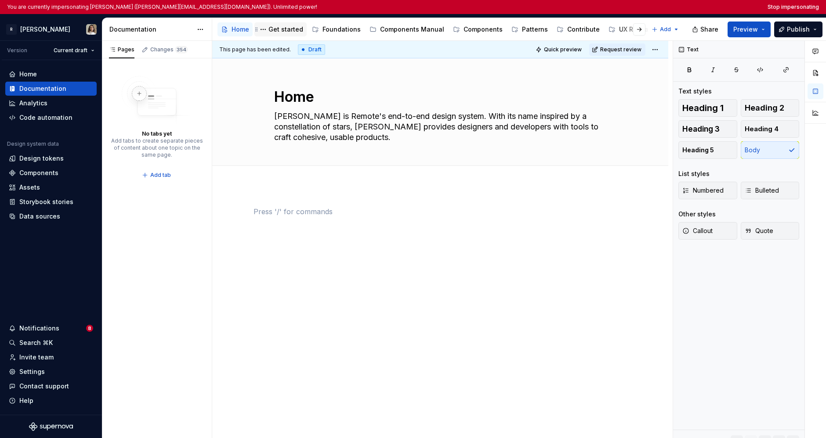
click at [284, 28] on div "Get started" at bounding box center [285, 29] width 35 height 9
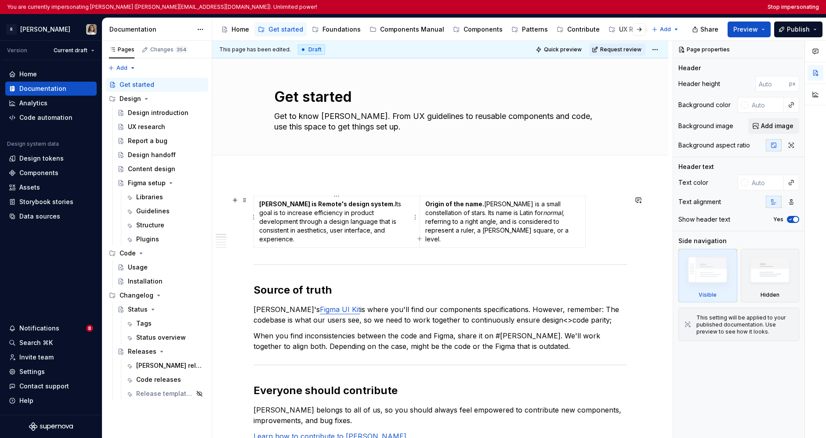
click at [386, 219] on p "Norma is Remote's design system. Its goal is to increase efficiency in product …" at bounding box center [336, 222] width 155 height 44
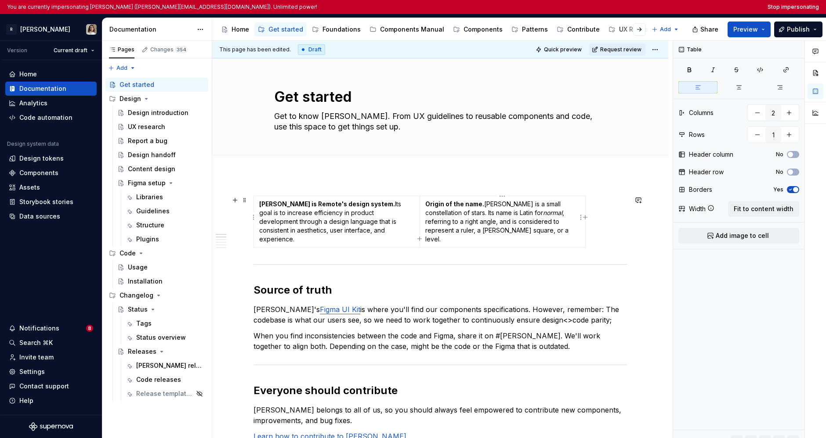
click at [469, 221] on p "Origin of the name. Norma is a small constellation of stars. Its name is Latin …" at bounding box center [502, 222] width 155 height 44
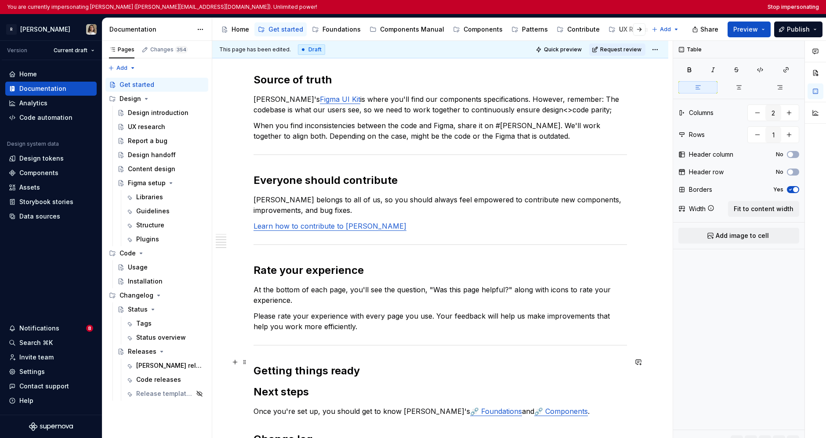
scroll to position [337, 0]
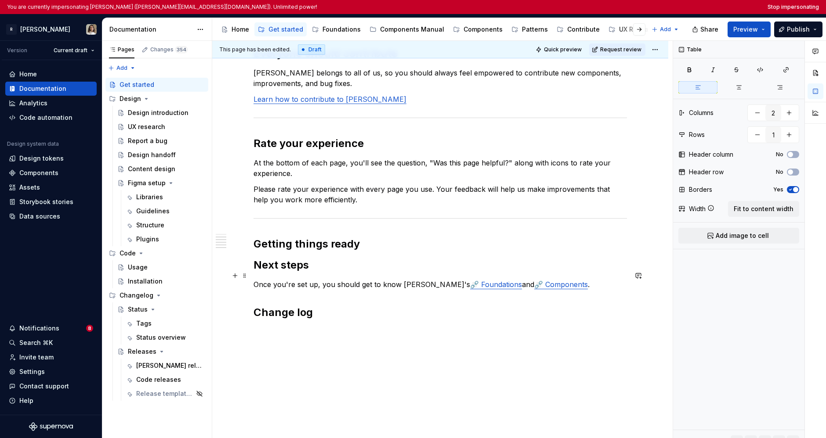
click at [470, 280] on link "⛓️‍💥 Foundations" at bounding box center [496, 284] width 52 height 9
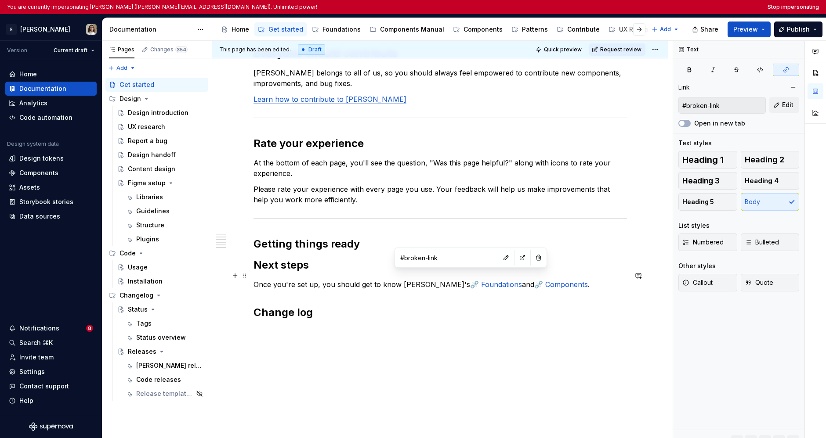
click at [534, 280] on link "⛓️‍💥 Components" at bounding box center [561, 284] width 54 height 9
click at [470, 280] on link "⛓️‍💥 Foundations" at bounding box center [496, 284] width 52 height 9
click at [534, 280] on link "⛓️‍💥 Components" at bounding box center [561, 284] width 54 height 9
click at [467, 28] on div "Components" at bounding box center [482, 29] width 39 height 9
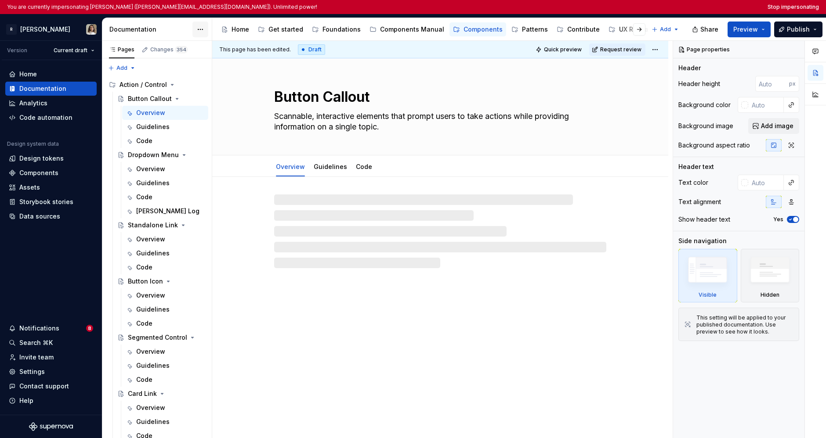
click at [198, 31] on html "You are currently impersonating Sandrina pereira (sandrina@remote.com). Unlimit…" at bounding box center [413, 219] width 826 height 438
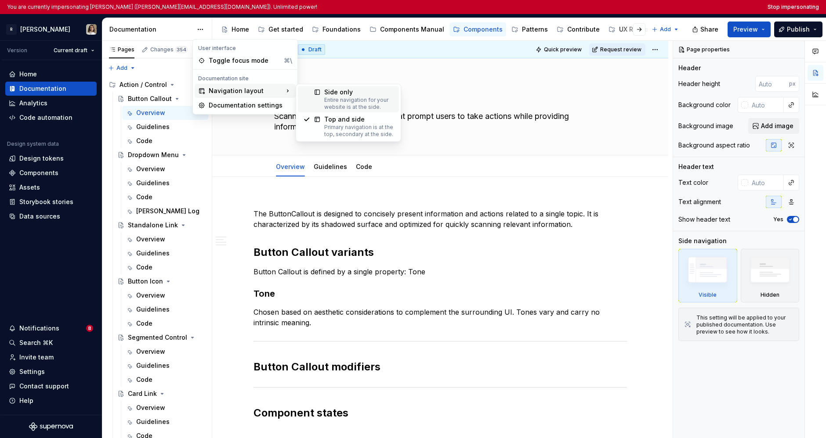
click at [345, 104] on div "Entire navigation for your website is at the side." at bounding box center [358, 104] width 69 height 14
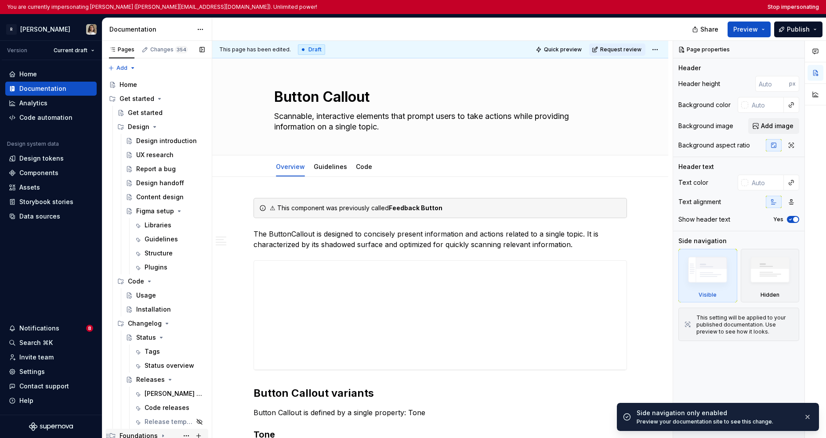
click at [155, 94] on div "Get started" at bounding box center [161, 98] width 85 height 9
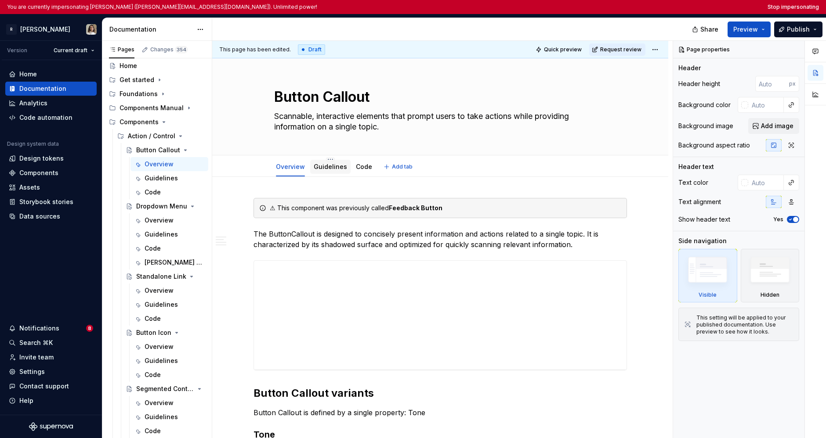
click at [326, 167] on link "Guidelines" at bounding box center [330, 166] width 33 height 7
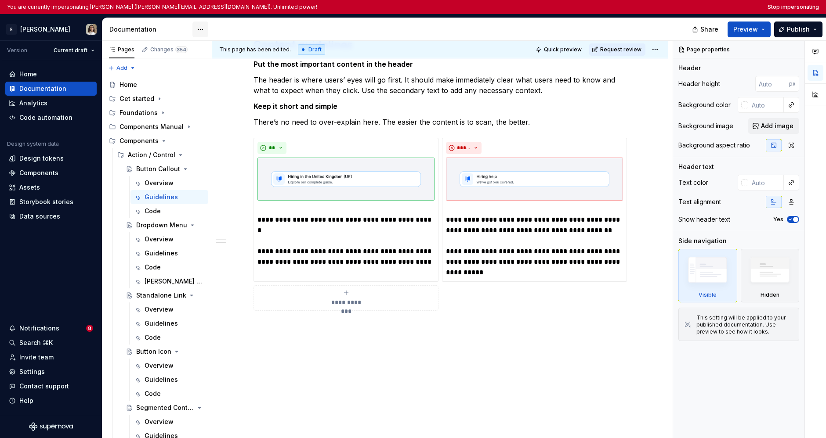
click at [197, 28] on html "You are currently impersonating Sandrina pereira (sandrina@remote.com). Unlimit…" at bounding box center [413, 219] width 826 height 438
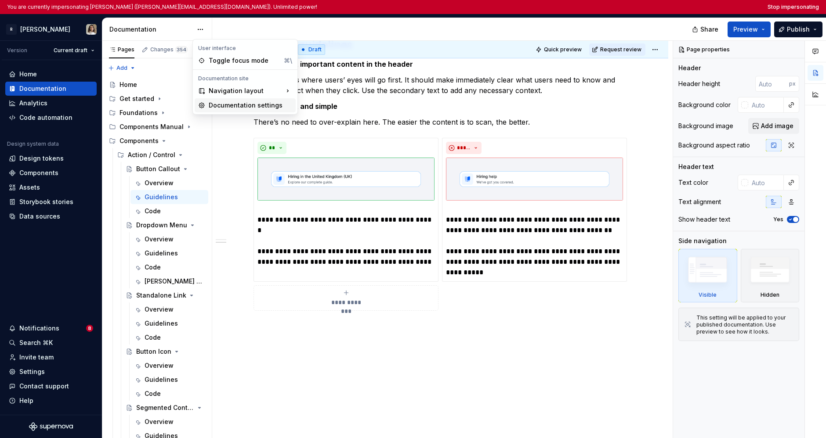
click at [231, 107] on div "Documentation settings" at bounding box center [250, 105] width 83 height 9
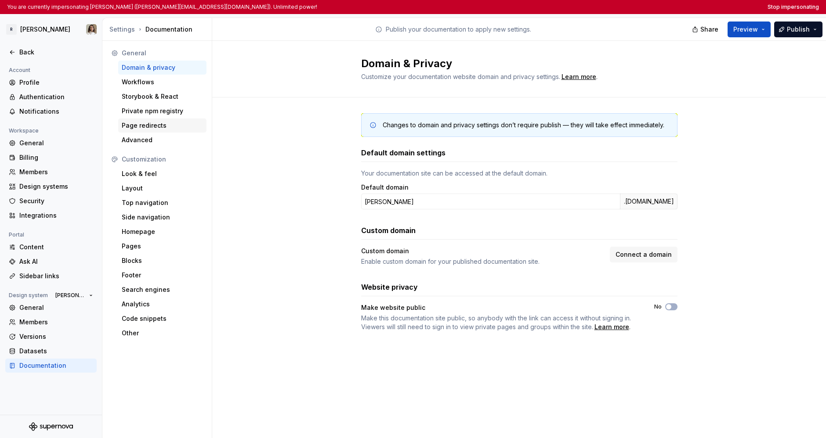
click at [164, 123] on div "Page redirects" at bounding box center [162, 125] width 81 height 9
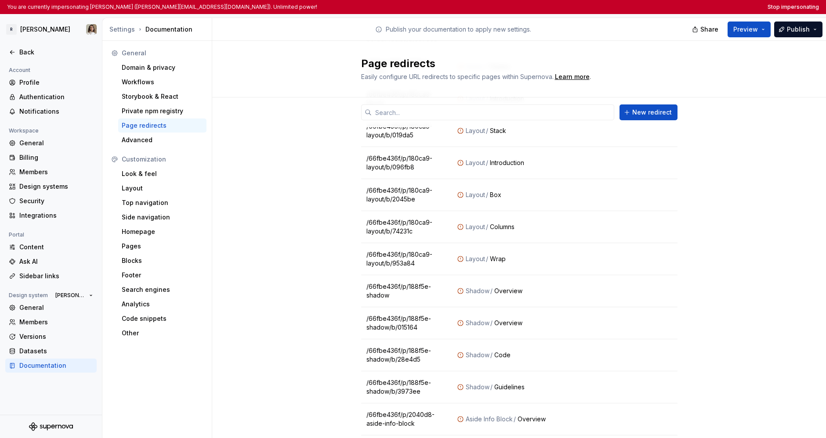
scroll to position [2120, 0]
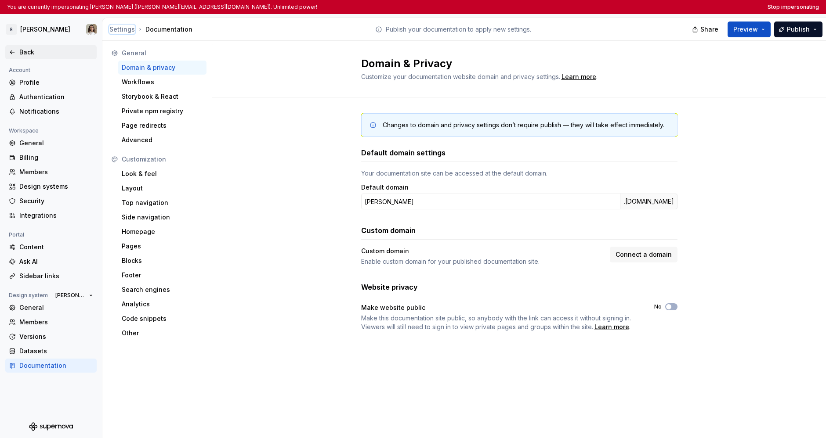
drag, startPoint x: 122, startPoint y: 27, endPoint x: 68, endPoint y: 51, distance: 58.6
click at [69, 51] on div "R Norma Back Account Profile Authentication Notifications Workspace General Bil…" at bounding box center [413, 226] width 826 height 424
click at [68, 51] on div "Back" at bounding box center [56, 52] width 74 height 9
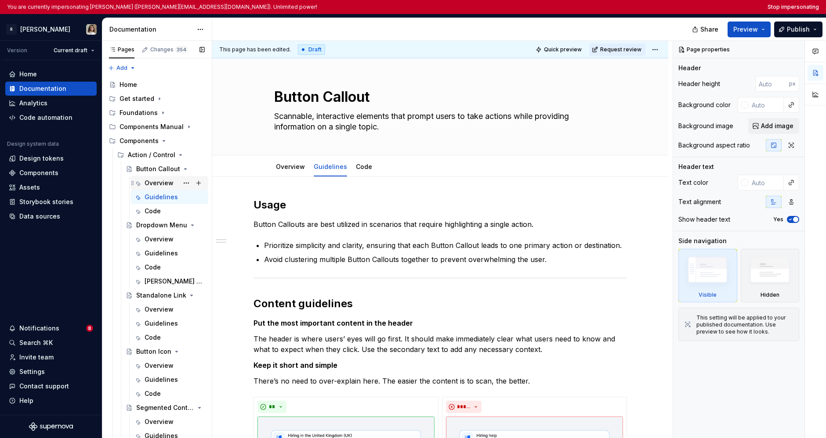
type textarea "*"
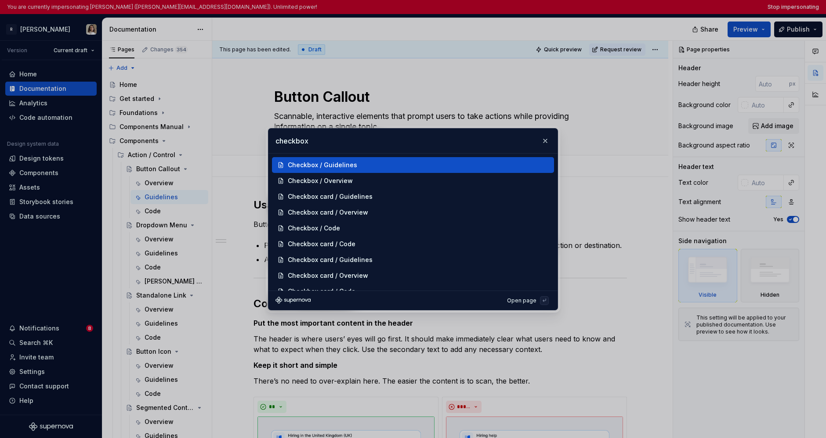
type input "checkbox"
click at [311, 165] on div "Checkbox / Guidelines" at bounding box center [322, 165] width 69 height 9
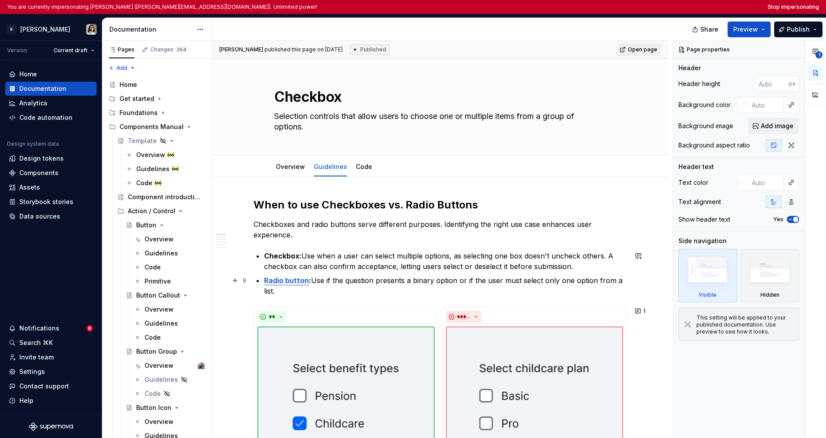
click at [294, 280] on strong "Radio button" at bounding box center [286, 280] width 45 height 9
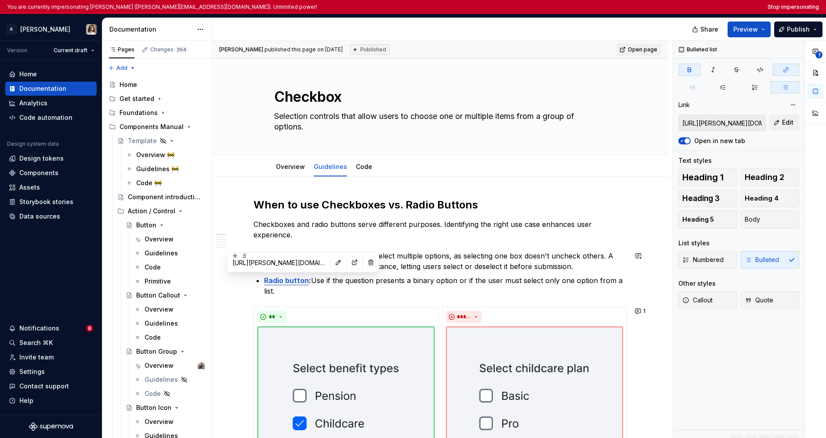
drag, startPoint x: 259, startPoint y: 263, endPoint x: 296, endPoint y: 264, distance: 36.9
click at [296, 264] on input "https://norma.remote.com/66fbe436f/p/42cdb6" at bounding box center [278, 263] width 99 height 16
click at [274, 262] on input "https://norma.remote.com/66fbe436f/p/42cdb6" at bounding box center [278, 263] width 99 height 16
click at [293, 170] on link "Overview" at bounding box center [290, 166] width 29 height 7
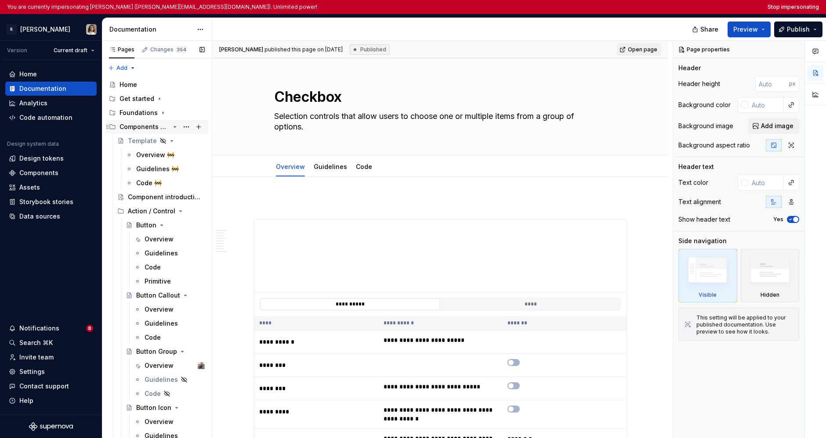
click at [145, 125] on div "Components Manual" at bounding box center [144, 127] width 50 height 9
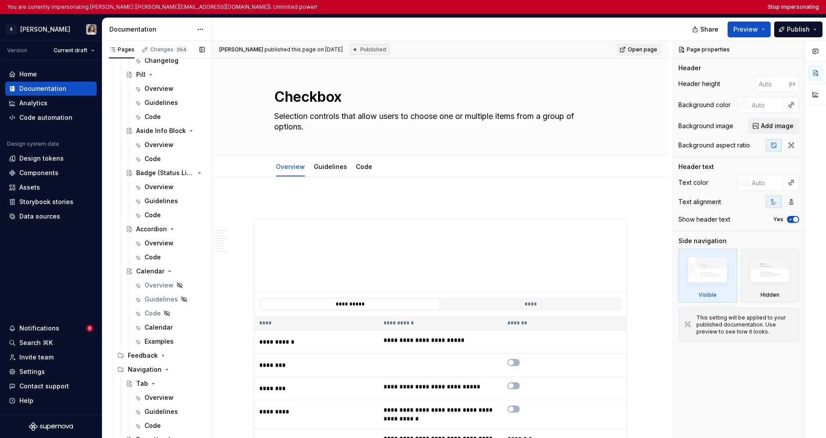
scroll to position [1499, 0]
click at [148, 375] on div "Navigation" at bounding box center [145, 371] width 34 height 9
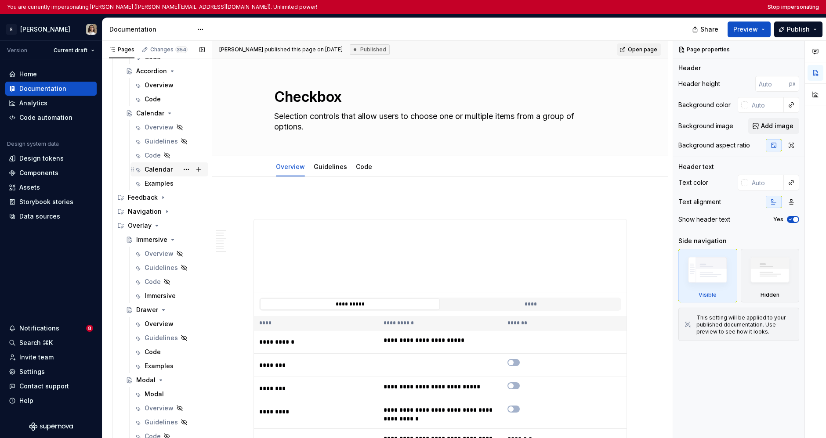
scroll to position [1735, 0]
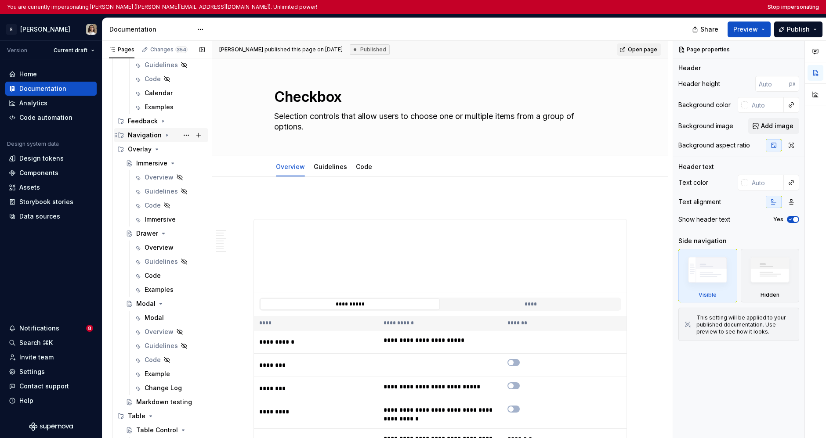
click at [144, 140] on div "Navigation" at bounding box center [166, 135] width 77 height 12
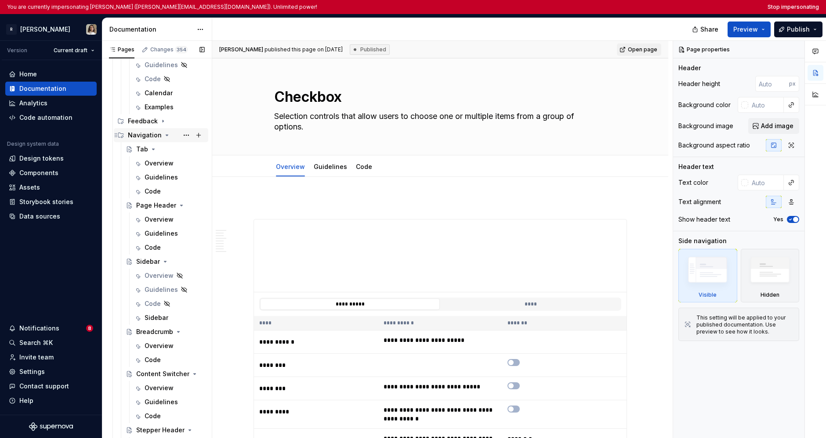
click at [144, 140] on div "Navigation" at bounding box center [166, 135] width 77 height 12
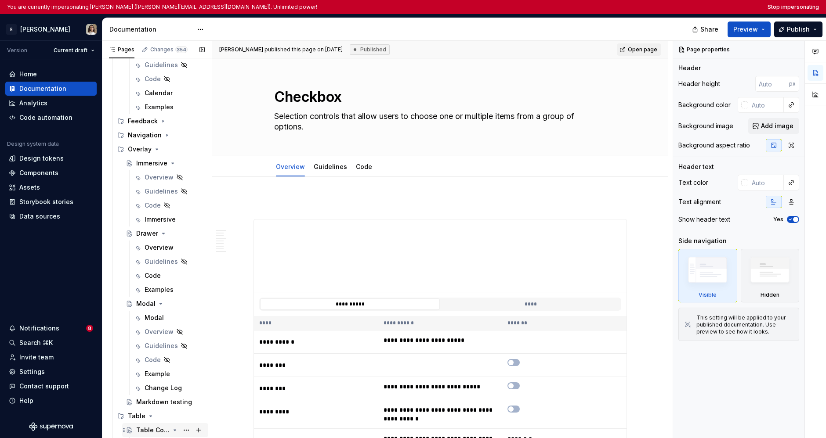
click at [144, 151] on div "Overlay" at bounding box center [140, 149] width 24 height 9
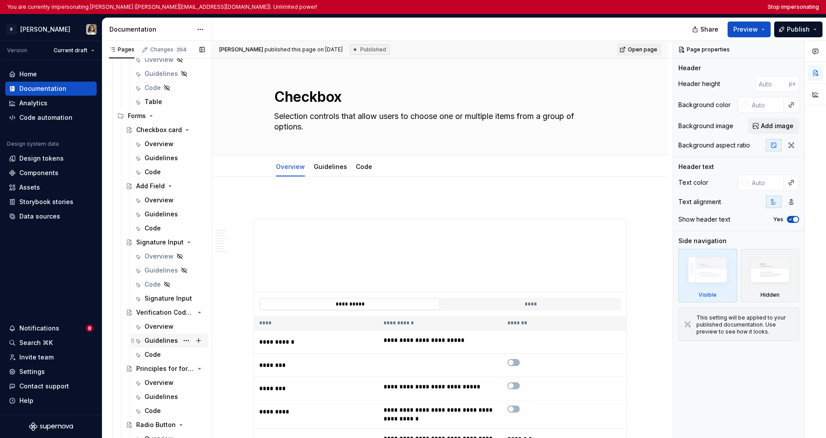
scroll to position [1922, 0]
click at [150, 146] on div "Overview" at bounding box center [159, 144] width 29 height 9
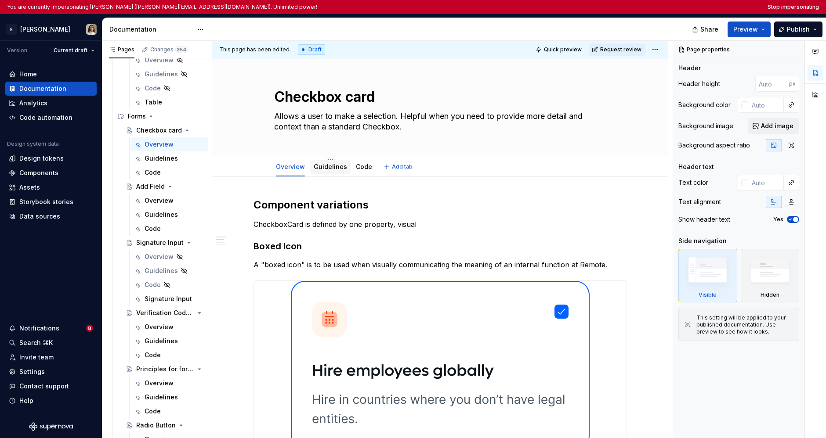
click at [329, 171] on div "Guidelines" at bounding box center [330, 167] width 33 height 9
click at [328, 168] on link "Guidelines" at bounding box center [330, 166] width 33 height 7
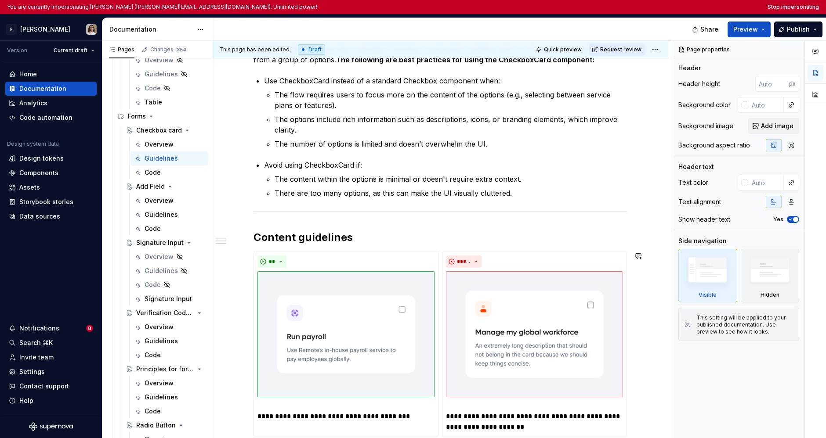
scroll to position [408, 0]
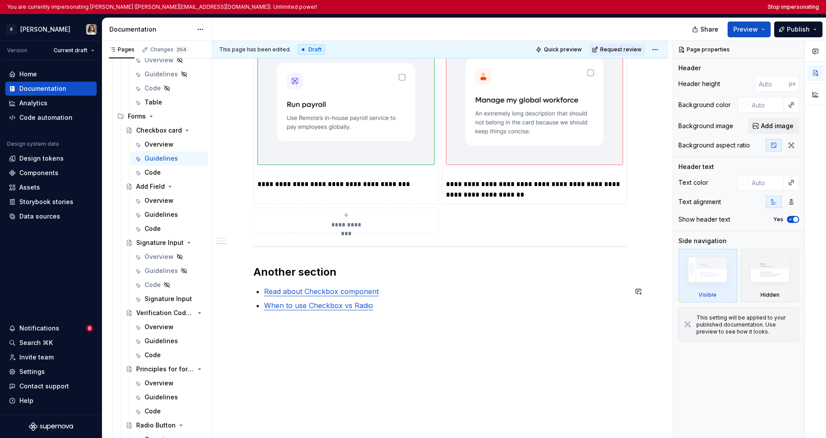
click at [347, 293] on link "Read about Checkbox component" at bounding box center [321, 291] width 115 height 9
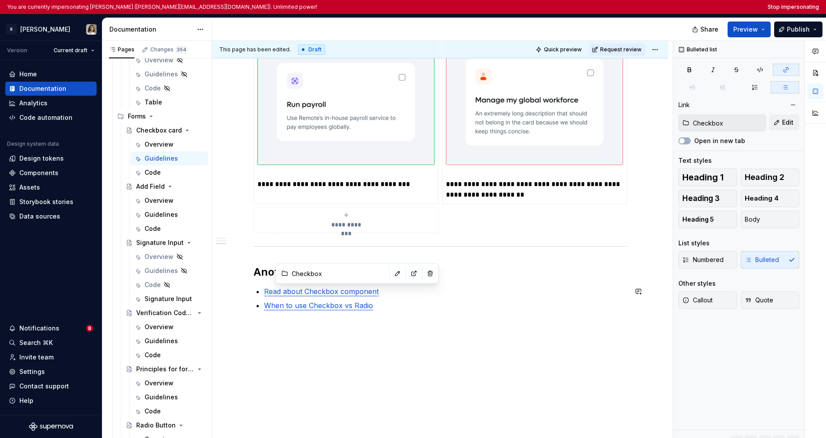
click at [343, 309] on link "When to use Checkbox vs Radio" at bounding box center [318, 305] width 109 height 9
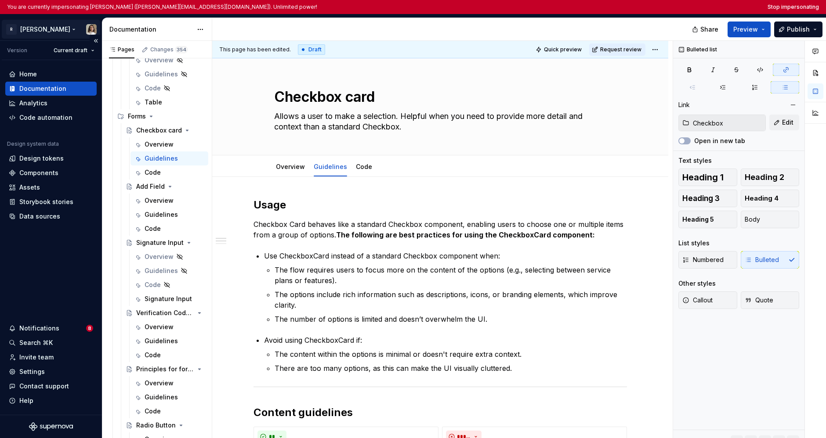
click at [34, 32] on html "You are currently impersonating Sandrina pereira (sandrina@remote.com). Unlimit…" at bounding box center [413, 219] width 826 height 438
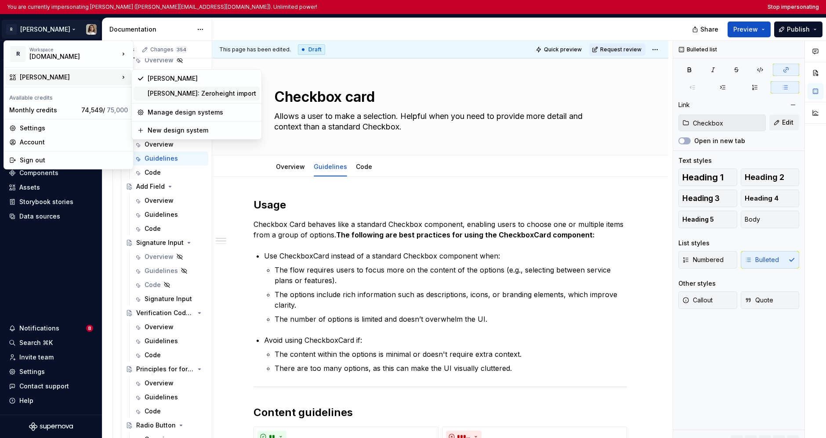
click at [159, 98] on div "Norma: Zeroheight import" at bounding box center [197, 94] width 126 height 14
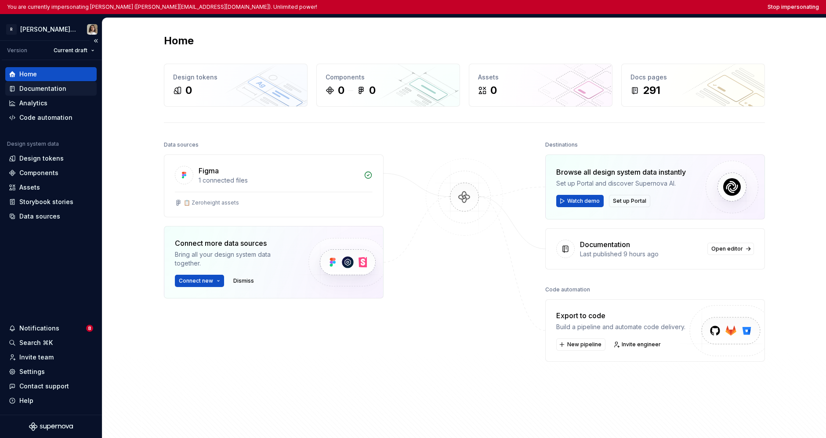
click at [45, 82] on div "Documentation" at bounding box center [50, 89] width 91 height 14
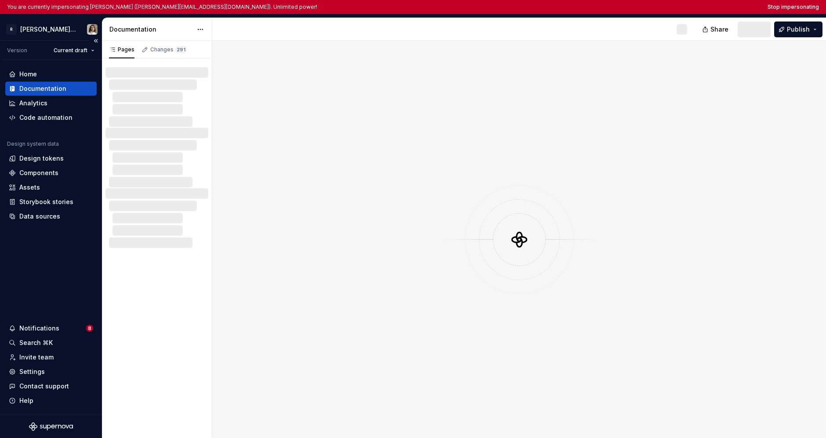
click at [45, 88] on div "Documentation" at bounding box center [42, 88] width 47 height 9
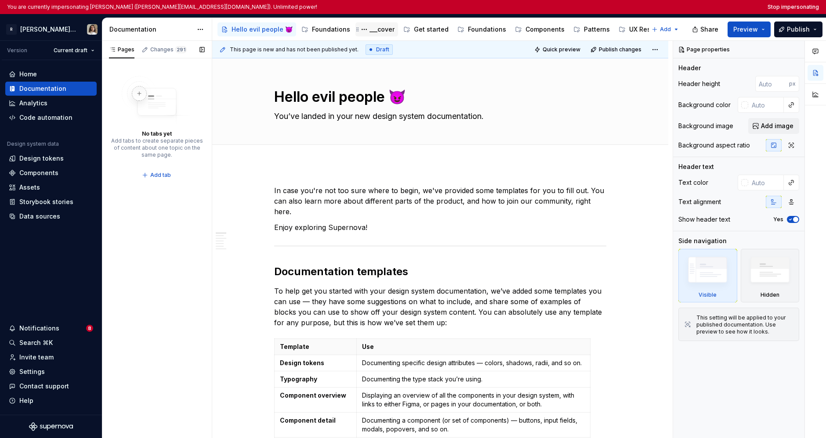
click at [379, 31] on div "___cover" at bounding box center [381, 29] width 25 height 9
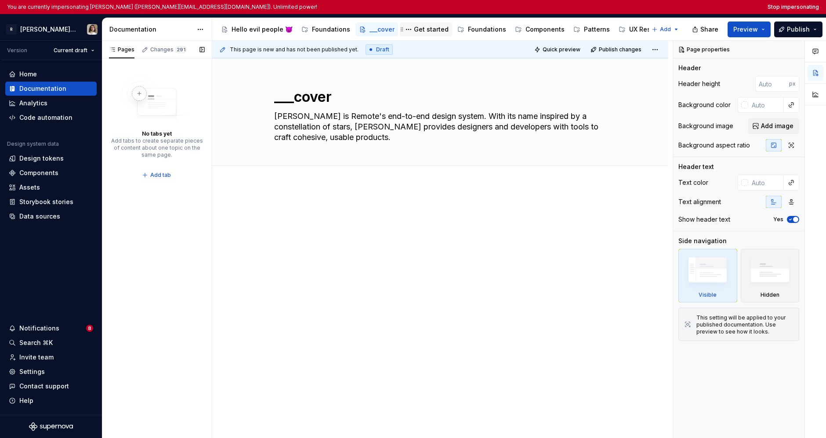
click at [414, 30] on div "Get started" at bounding box center [431, 29] width 35 height 9
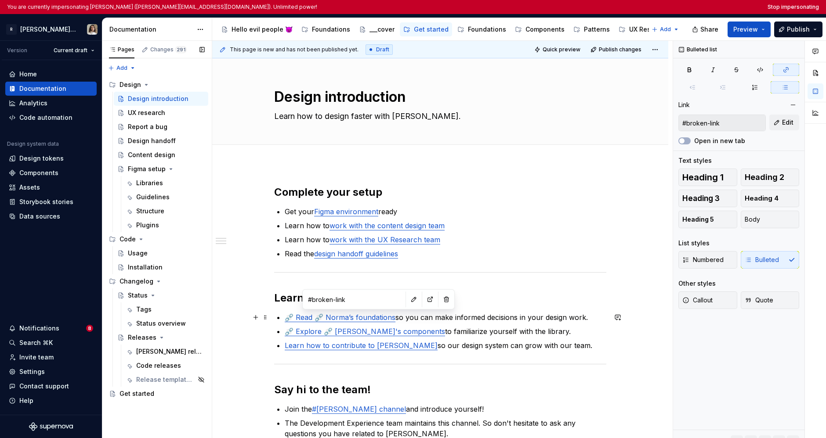
click at [368, 317] on link "⛓️‍💥 Read ⛓️‍💥 Norma’s foundations" at bounding box center [340, 317] width 111 height 9
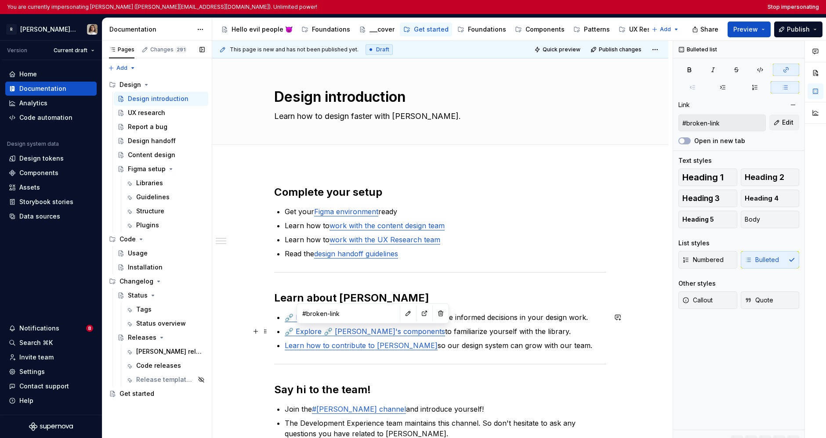
click at [364, 333] on link "⛓️‍💥 Explore ⛓️‍💥 Norma's components" at bounding box center [365, 331] width 160 height 9
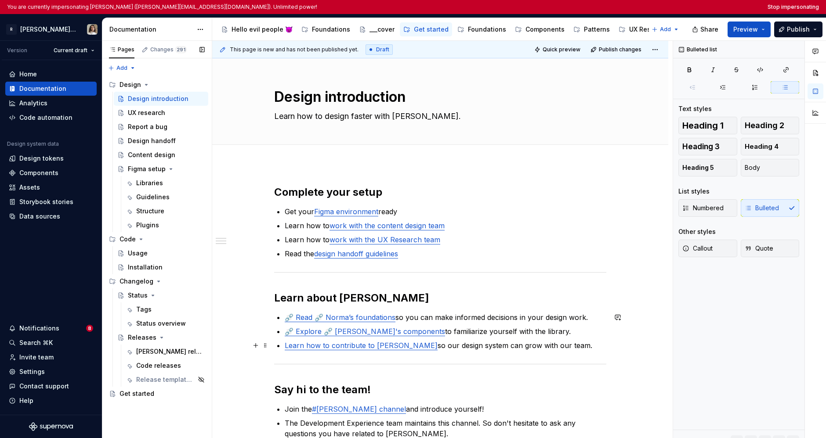
click at [427, 349] on p "Learn how to contribute to Norma so our design system can grow with our team." at bounding box center [446, 345] width 322 height 11
click at [358, 320] on link "⛓️‍💥 Read ⛓️‍💥 Norma’s foundations" at bounding box center [340, 317] width 111 height 9
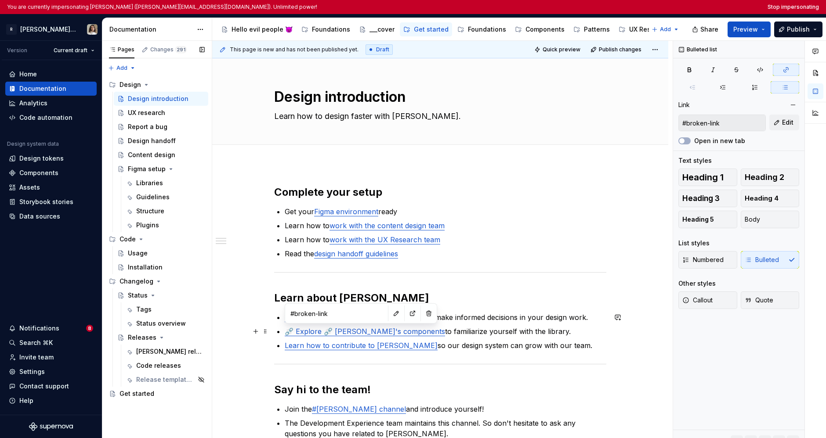
click at [299, 333] on link "⛓️‍💥 Explore ⛓️‍💥 Norma's components" at bounding box center [365, 331] width 160 height 9
click at [440, 338] on ul "⛓️‍💥 Read ⛓️‍💥 Norma’s foundations so you can make informed decisions in your d…" at bounding box center [446, 331] width 322 height 39
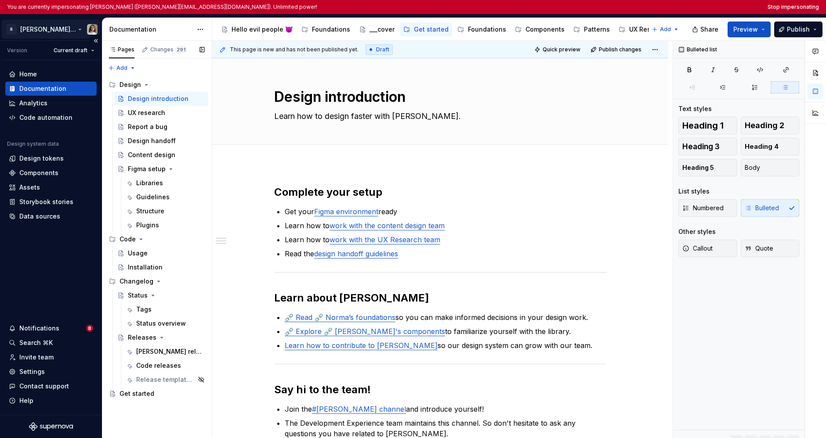
click at [48, 28] on html "You are currently impersonating Sandrina pereira (sandrina@remote.com). Unlimit…" at bounding box center [413, 219] width 826 height 438
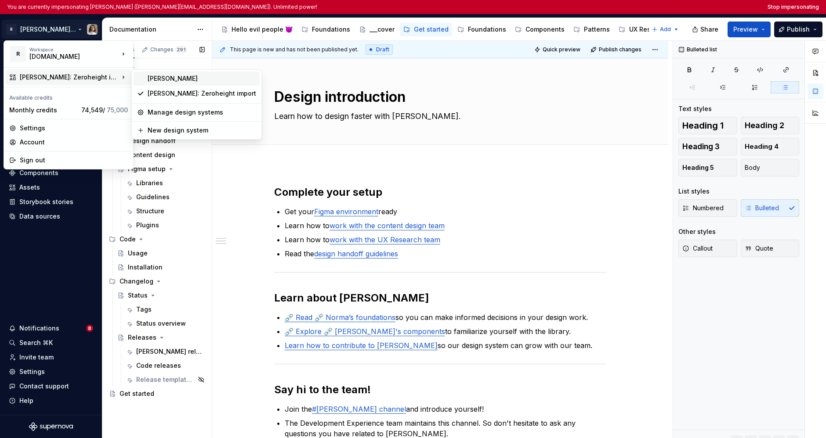
click at [173, 77] on div "Norma" at bounding box center [202, 78] width 108 height 9
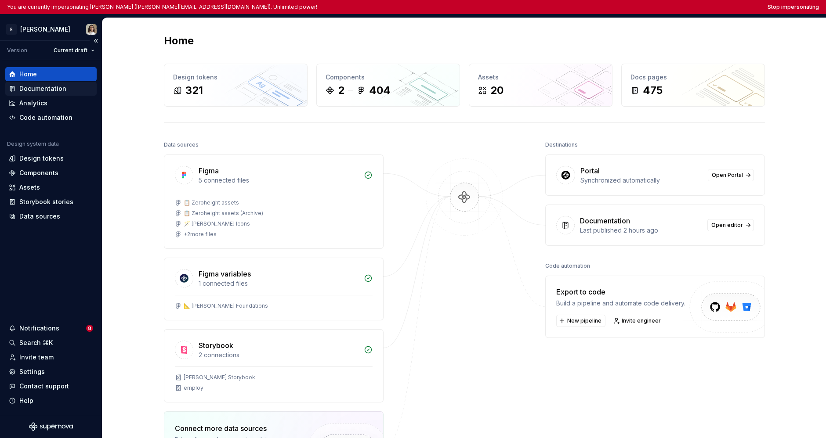
click at [40, 93] on div "Documentation" at bounding box center [42, 88] width 47 height 9
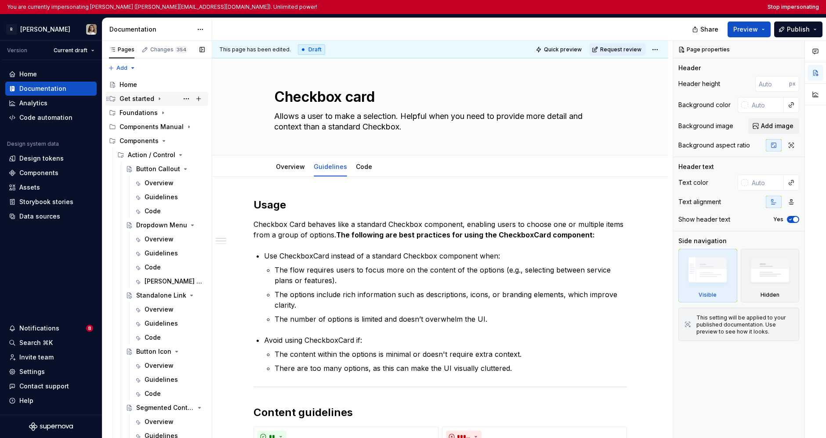
click at [159, 99] on icon "Page tree" at bounding box center [159, 99] width 1 height 2
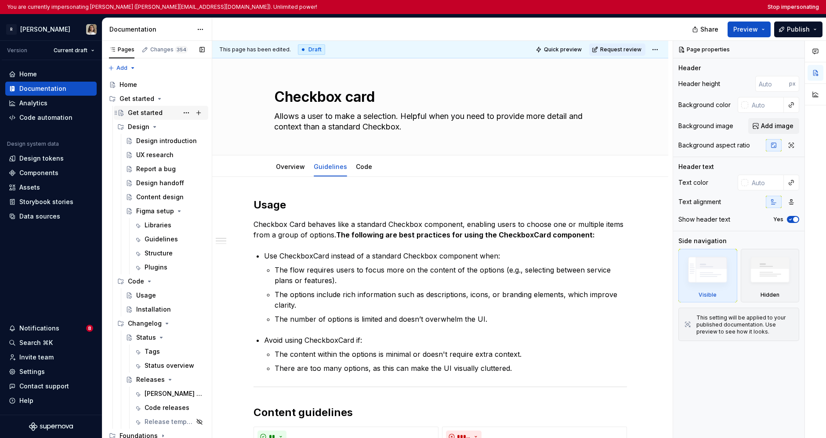
click at [162, 111] on div "Get started" at bounding box center [166, 113] width 77 height 12
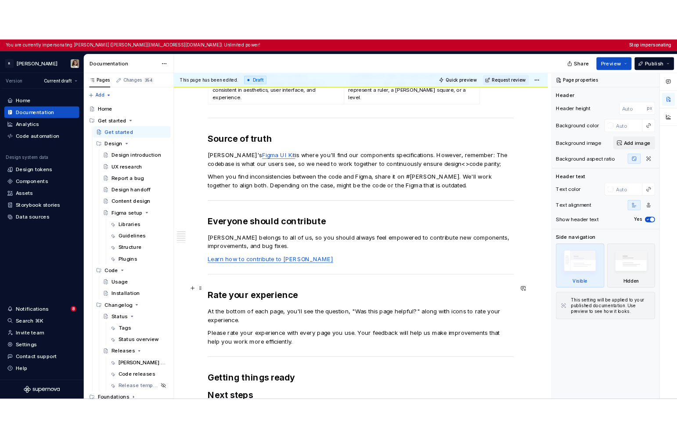
scroll to position [337, 0]
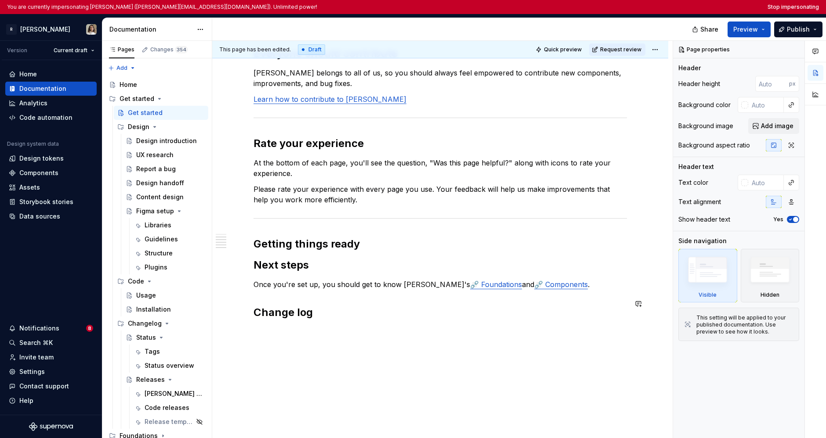
click at [470, 280] on link "⛓️‍💥 Foundations" at bounding box center [496, 284] width 52 height 9
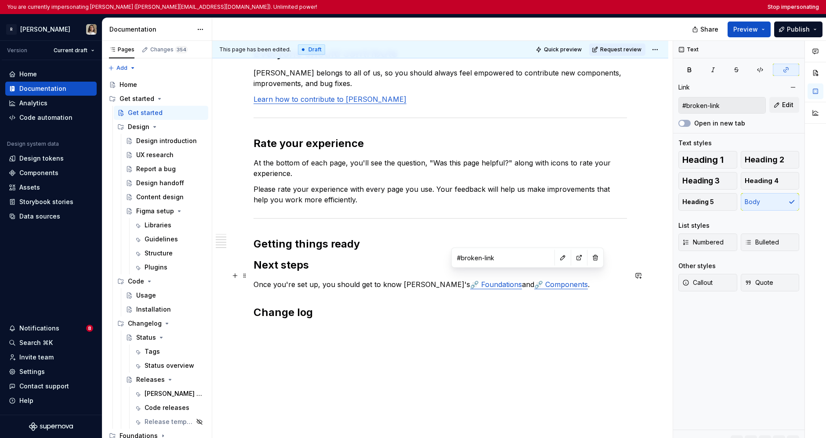
click at [534, 280] on link "⛓️‍💥 Components" at bounding box center [561, 284] width 54 height 9
click at [64, 252] on div "Home Documentation Analytics Code automation Design system data Design tokens C…" at bounding box center [51, 237] width 102 height 355
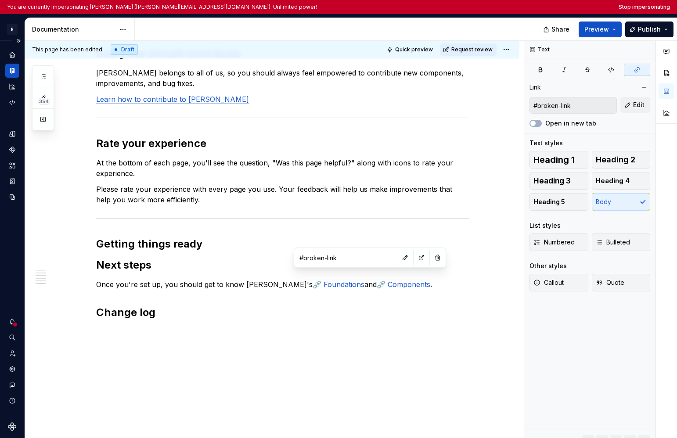
type textarea "*"
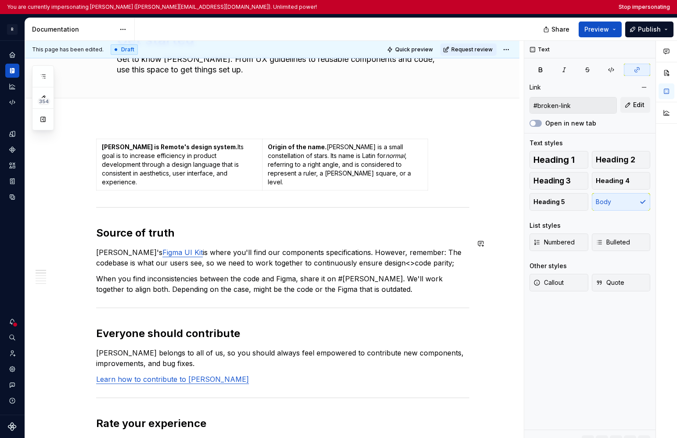
scroll to position [0, 0]
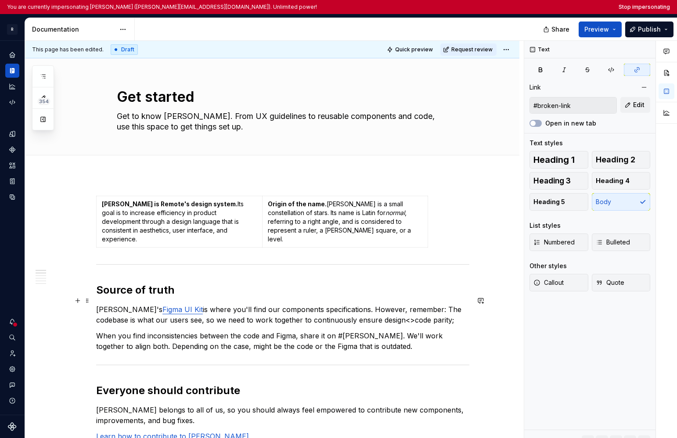
type input "https://www.figma.com/design/a1VDZJlgx8djzj1lqTfdrK/%E2%9D%96-Norma-Components?…"
click at [163, 305] on link "Figma UI Kit" at bounding box center [183, 309] width 40 height 9
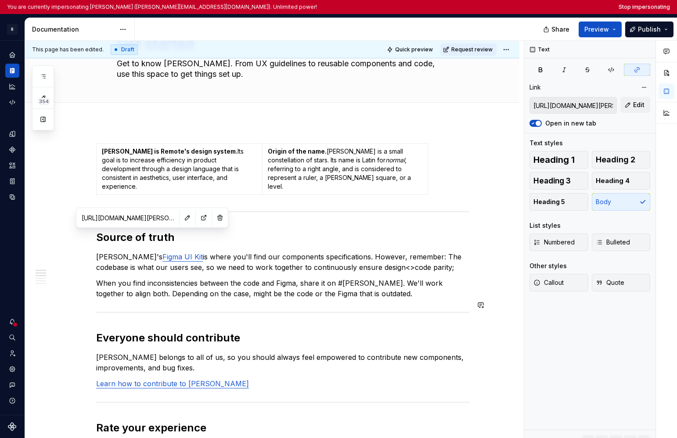
scroll to position [66, 0]
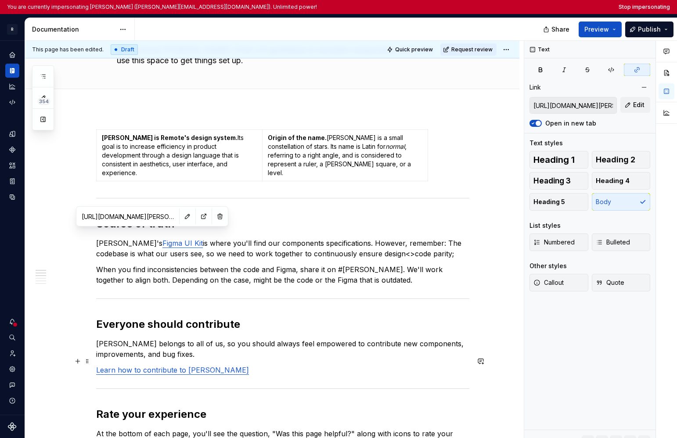
click at [139, 366] on link "Learn how to contribute to Norma" at bounding box center [172, 370] width 153 height 9
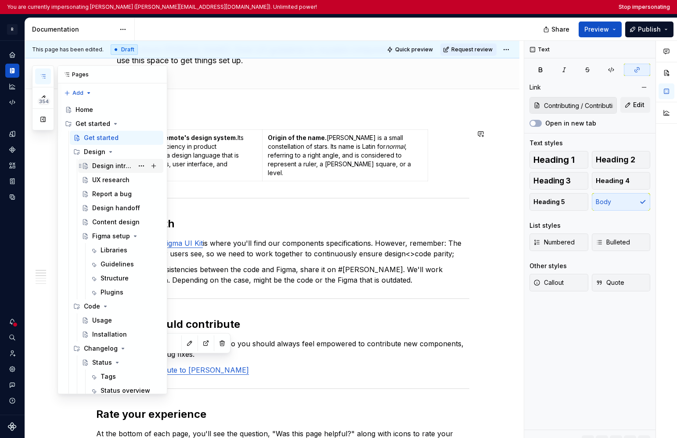
click at [107, 166] on div "Design introduction" at bounding box center [112, 166] width 41 height 9
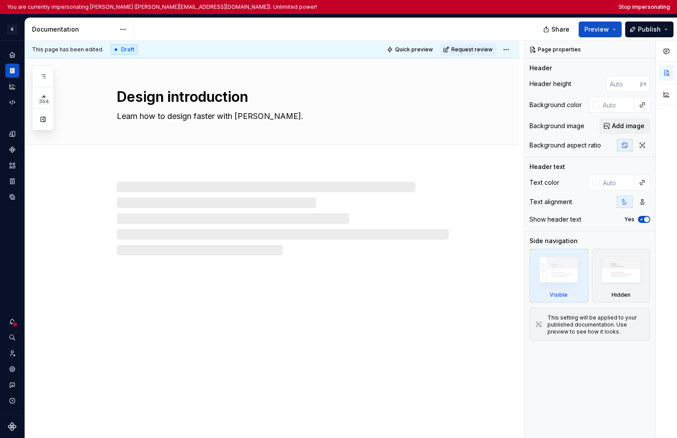
type textarea "*"
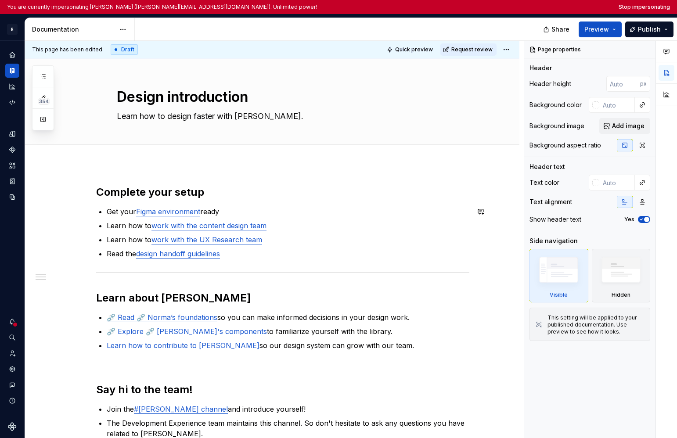
click at [158, 214] on link "Figma environment" at bounding box center [168, 211] width 64 height 9
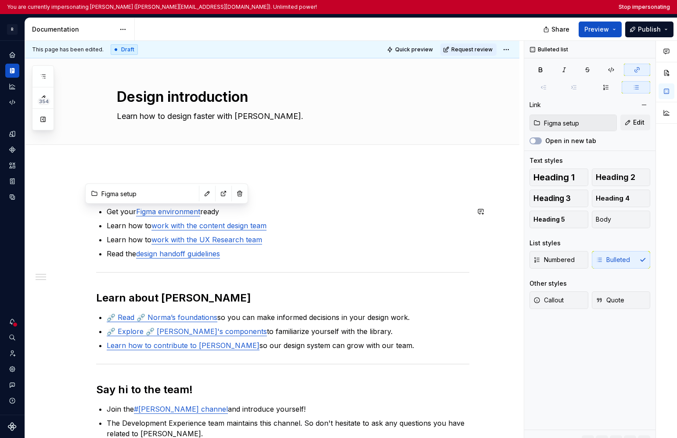
click at [176, 228] on link "work with the content design team" at bounding box center [209, 225] width 115 height 9
type input "Design / Content design"
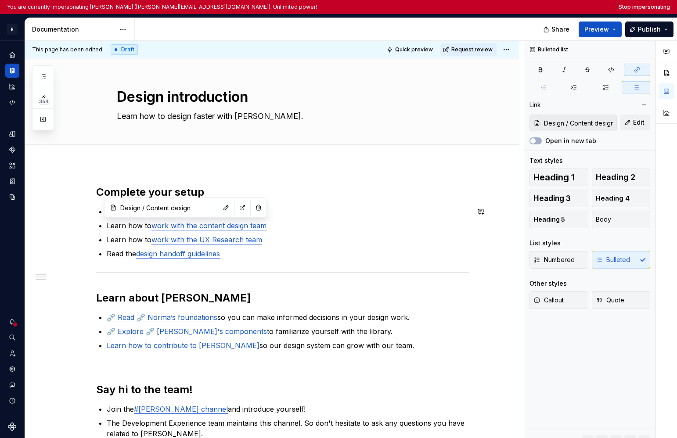
type input "Design / UX research"
click at [176, 238] on link "work with the UX Research team" at bounding box center [207, 239] width 111 height 9
type input "Design / Design handoff"
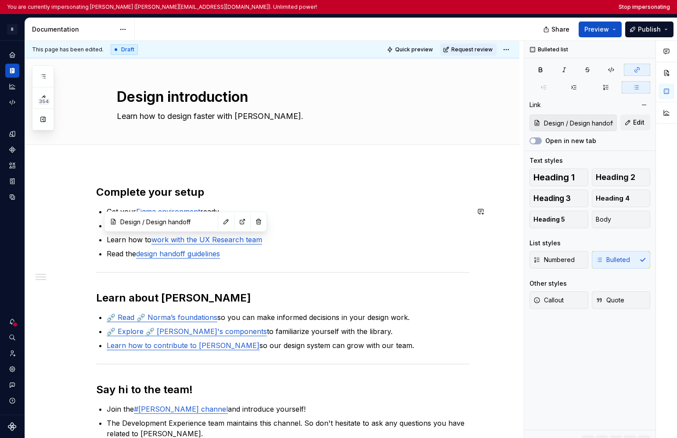
click at [172, 253] on link "design handoff guidelines" at bounding box center [178, 254] width 84 height 9
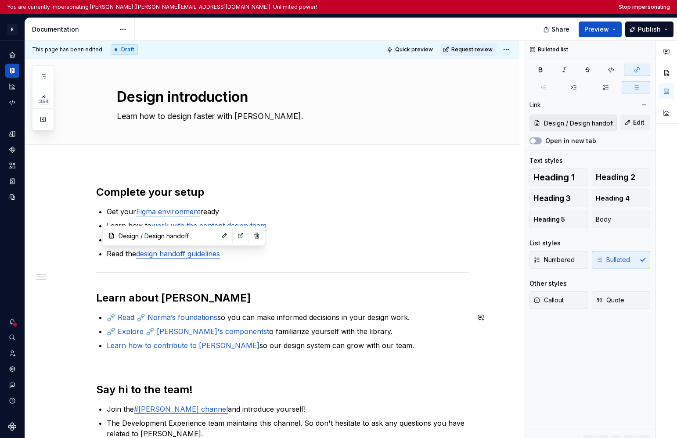
click at [178, 315] on link "⛓️‍💥 Read ⛓️‍💥 Norma’s foundations" at bounding box center [162, 317] width 111 height 9
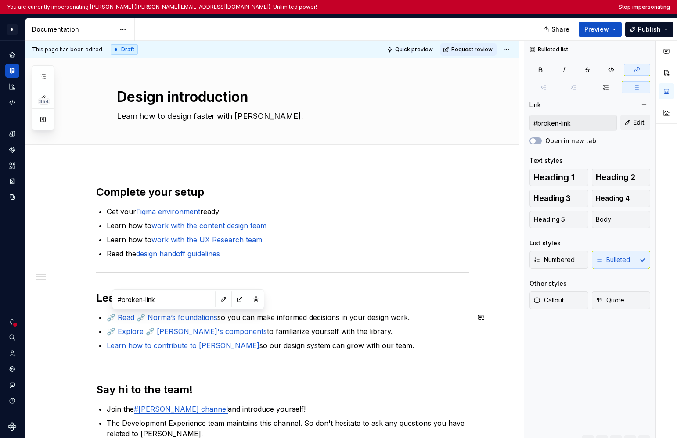
click at [121, 316] on link "⛓️‍💥 Read ⛓️‍💥 Norma’s foundations" at bounding box center [162, 317] width 111 height 9
click at [125, 334] on link "⛓️‍💥 Explore ⛓️‍💥 Norma's components" at bounding box center [187, 331] width 160 height 9
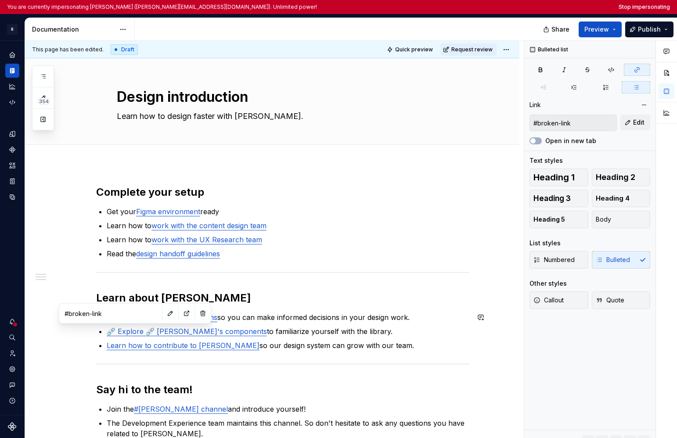
click at [128, 345] on link "Learn how to contribute to Norma" at bounding box center [183, 345] width 153 height 9
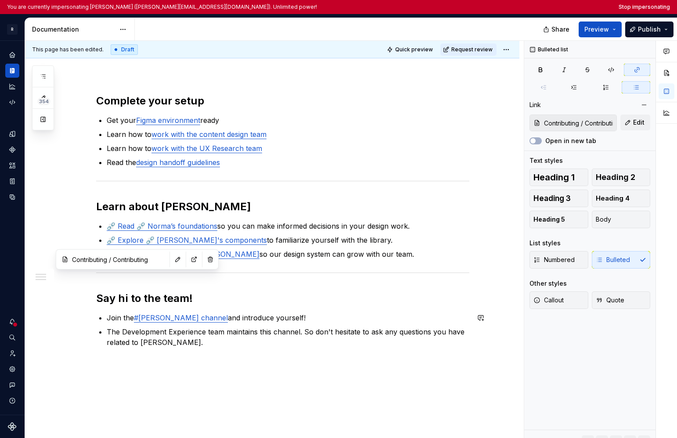
scroll to position [95, 0]
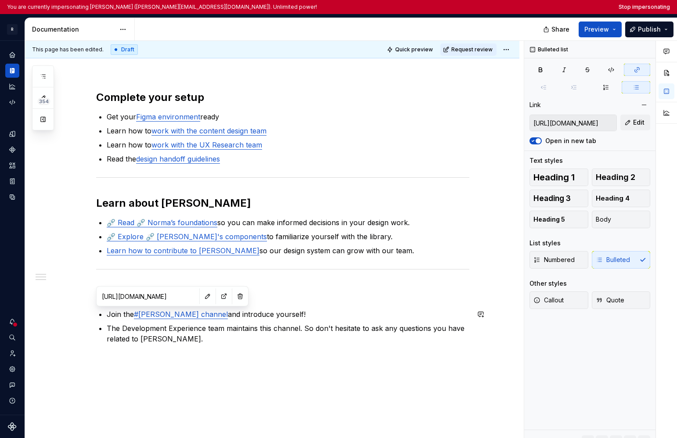
click at [162, 312] on link "#norma slack channel" at bounding box center [181, 314] width 94 height 9
click at [124, 297] on input "https://remote-com.slack.com/archives/C020B57P9QU" at bounding box center [147, 297] width 99 height 16
click at [122, 163] on p "Read the design handoff guidelines" at bounding box center [288, 159] width 363 height 11
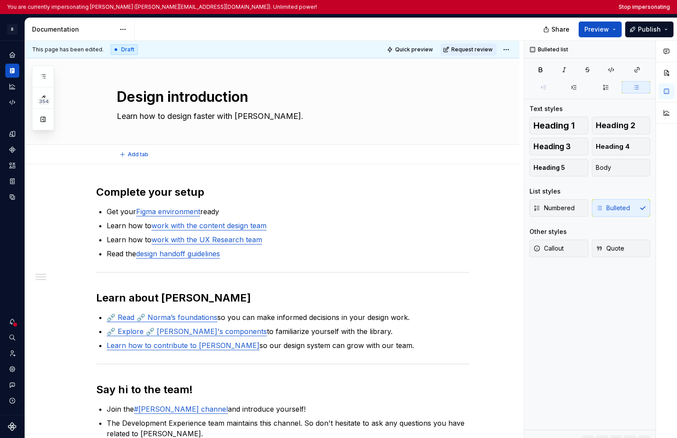
type textarea "*"
click at [537, 9] on button "Stop impersonating" at bounding box center [644, 7] width 51 height 7
